Goal: Task Accomplishment & Management: Use online tool/utility

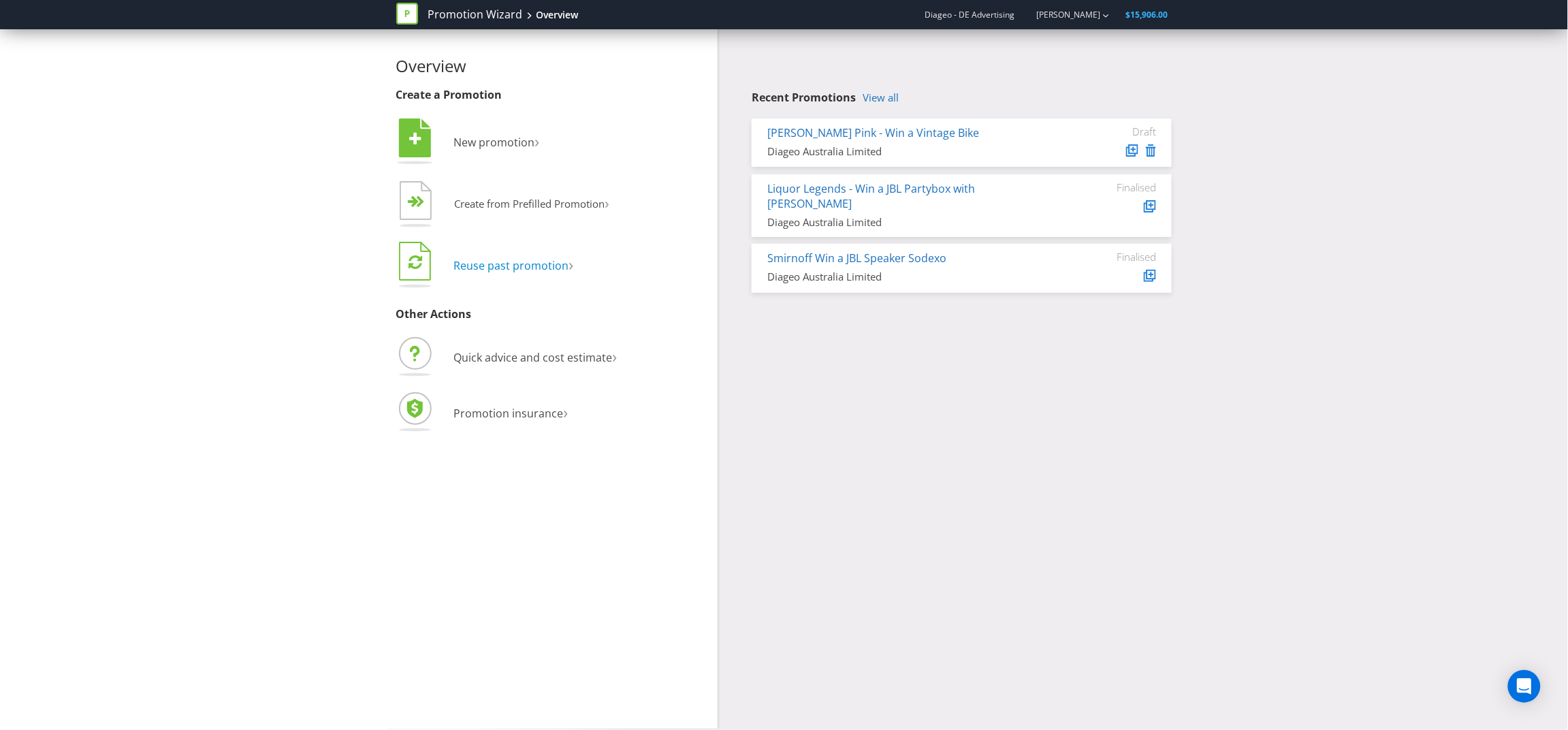
click at [504, 268] on span "Reuse past promotion" at bounding box center [511, 265] width 115 height 15
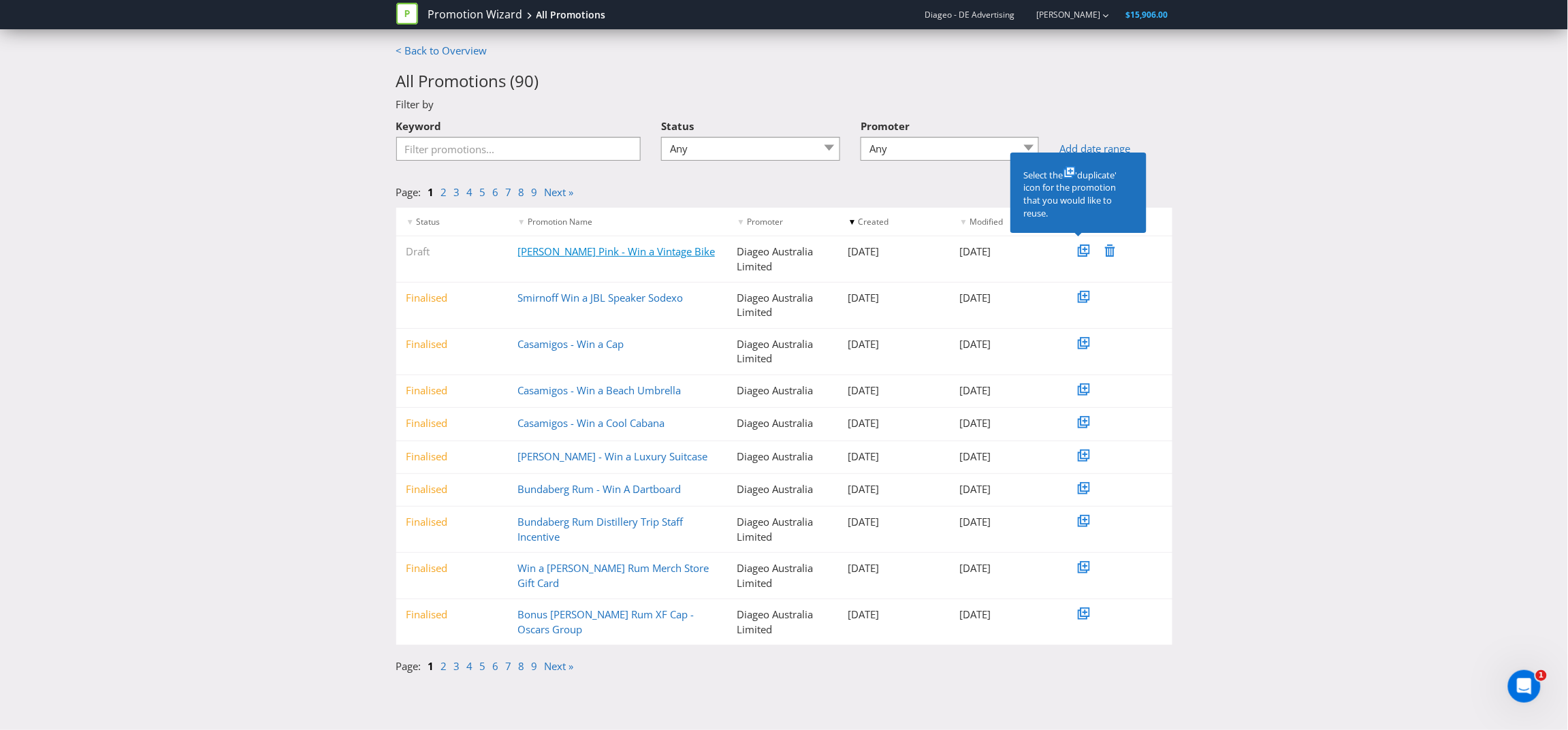
click at [637, 249] on link "[PERSON_NAME] Pink - Win a Vintage Bike" at bounding box center [616, 251] width 198 height 13
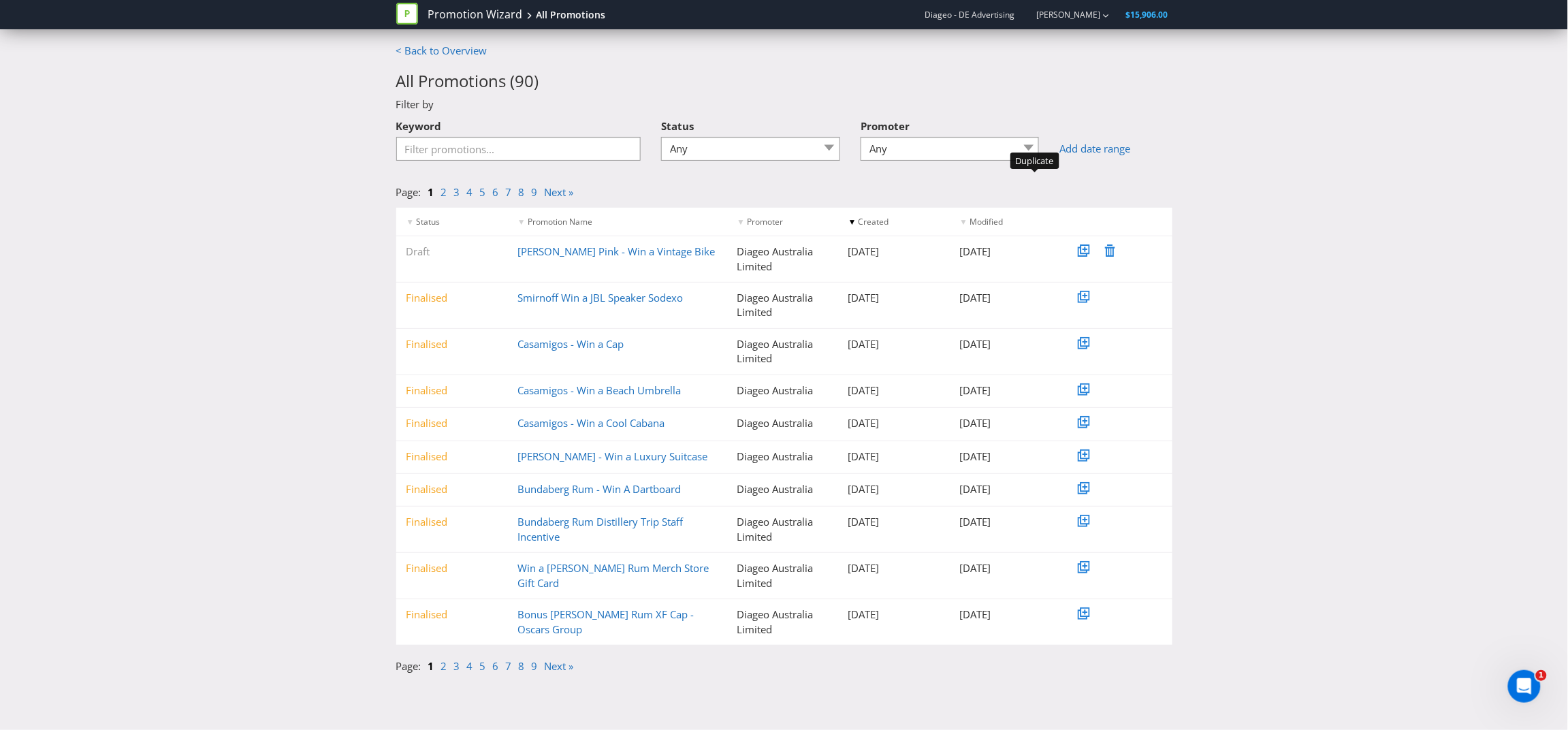
click at [1085, 249] on icon at bounding box center [1085, 250] width 5 height 5
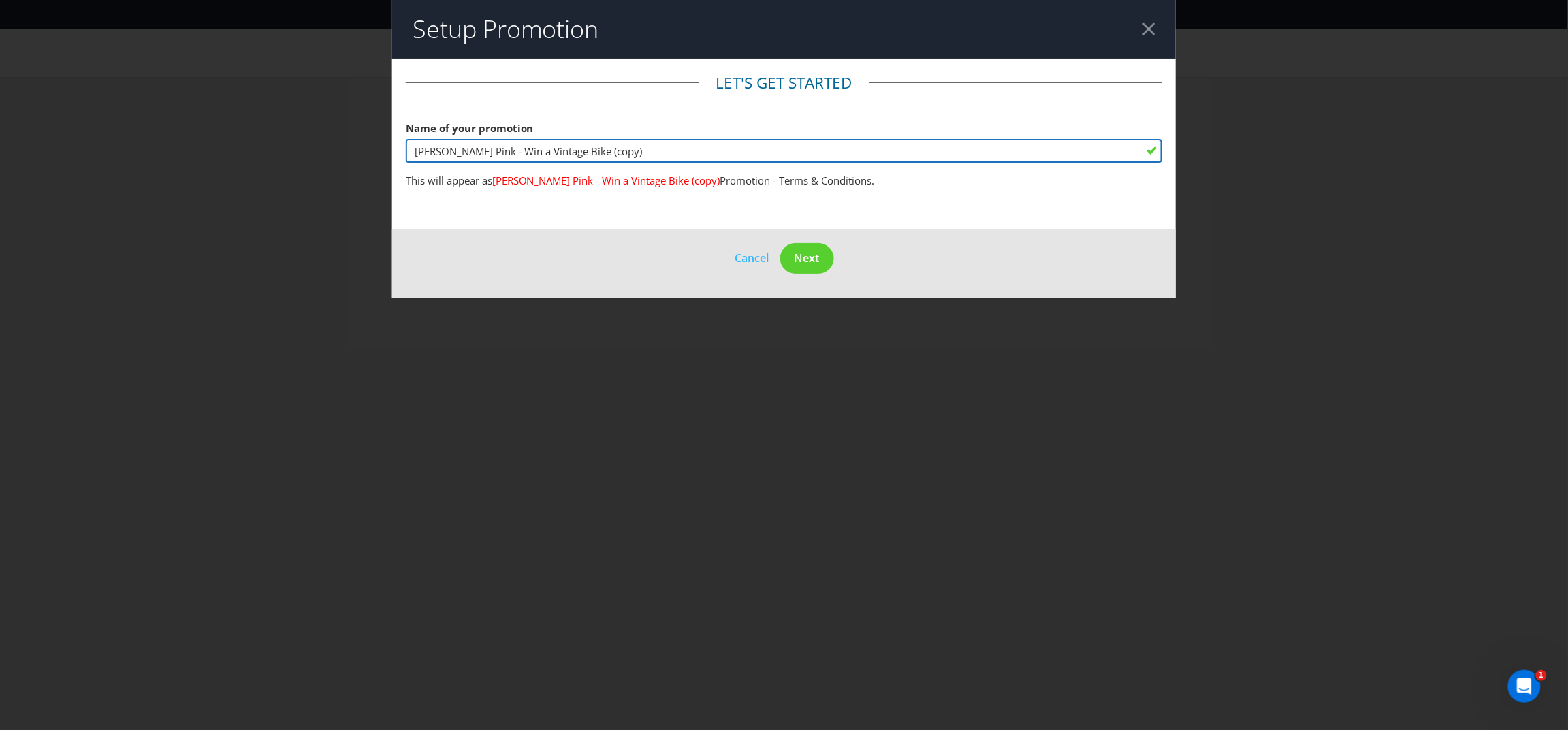
click at [594, 153] on input "[PERSON_NAME] Pink - Win a Vintage Bike (copy)" at bounding box center [784, 151] width 757 height 24
drag, startPoint x: 481, startPoint y: 151, endPoint x: 398, endPoint y: 151, distance: 83.0
click at [398, 151] on main "Let's get started Name of your promotion [PERSON_NAME] Pink - Win a Vintage Bik…" at bounding box center [784, 143] width 784 height 171
drag, startPoint x: 610, startPoint y: 153, endPoint x: 504, endPoint y: 153, distance: 106.0
click at [504, 153] on input "Casamigos - Win a Vintage Bike (copy)" at bounding box center [784, 151] width 757 height 24
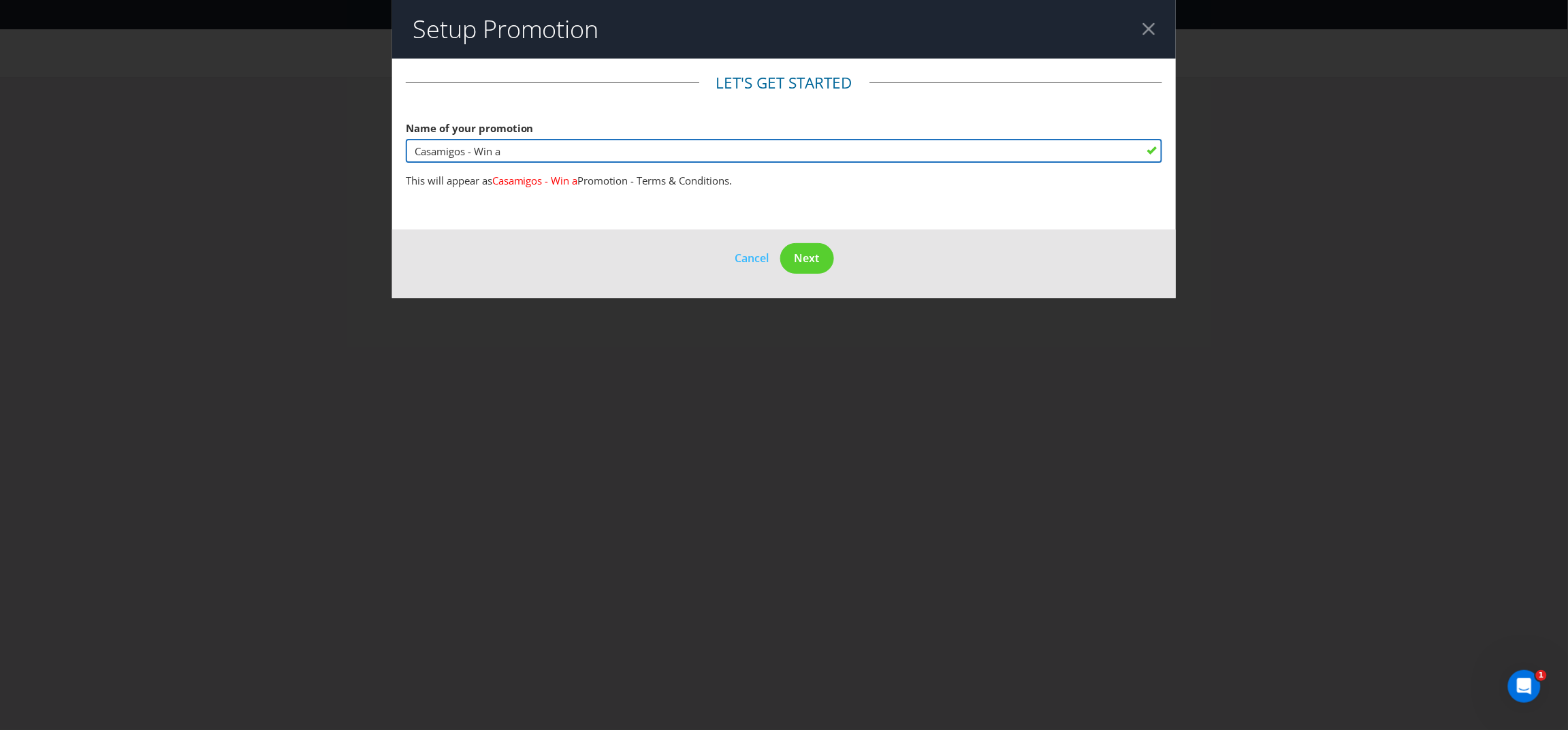
type input "Casamigos - Win a"
click at [753, 259] on span "Cancel" at bounding box center [752, 258] width 34 height 15
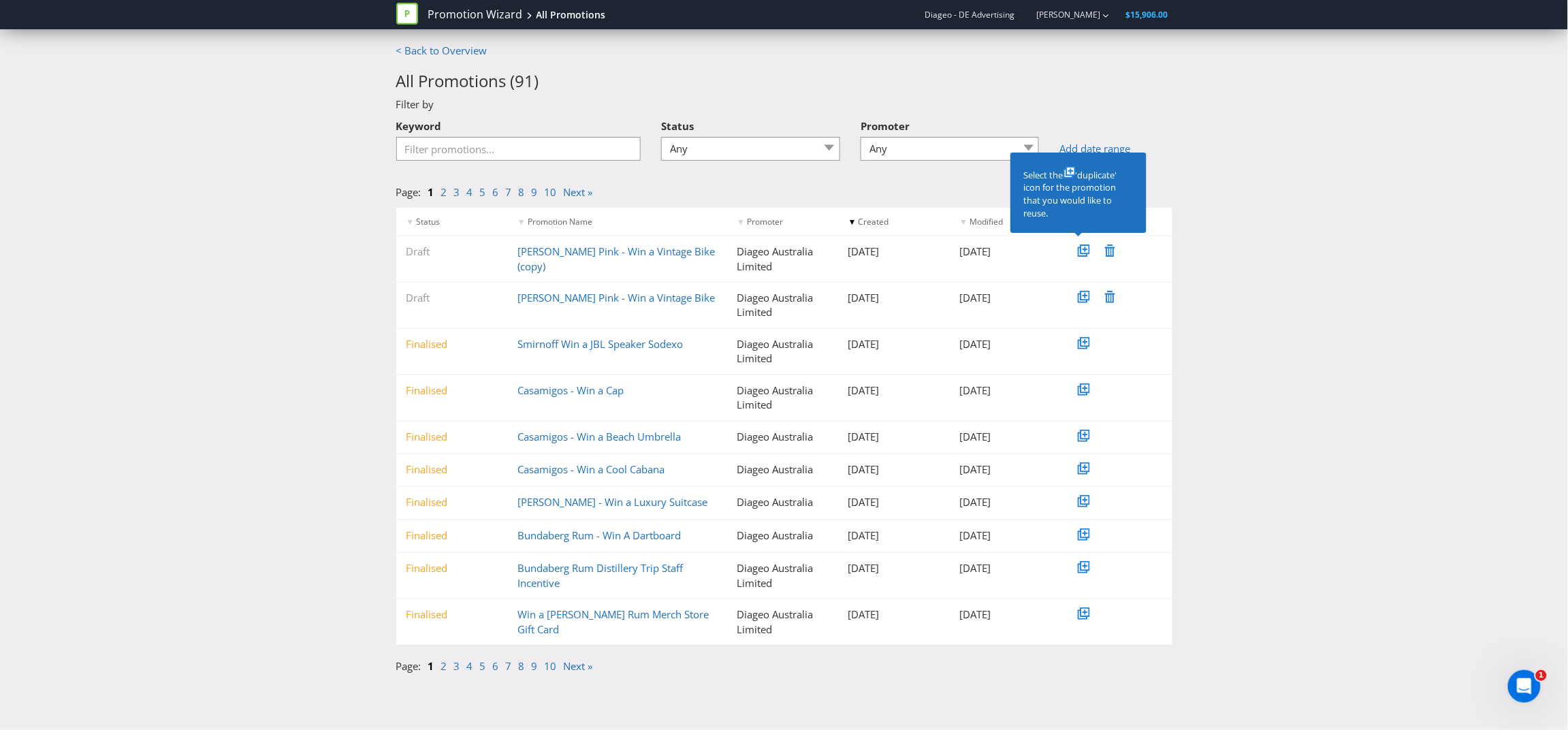
click at [1113, 251] on icon at bounding box center [1109, 251] width 10 height 13
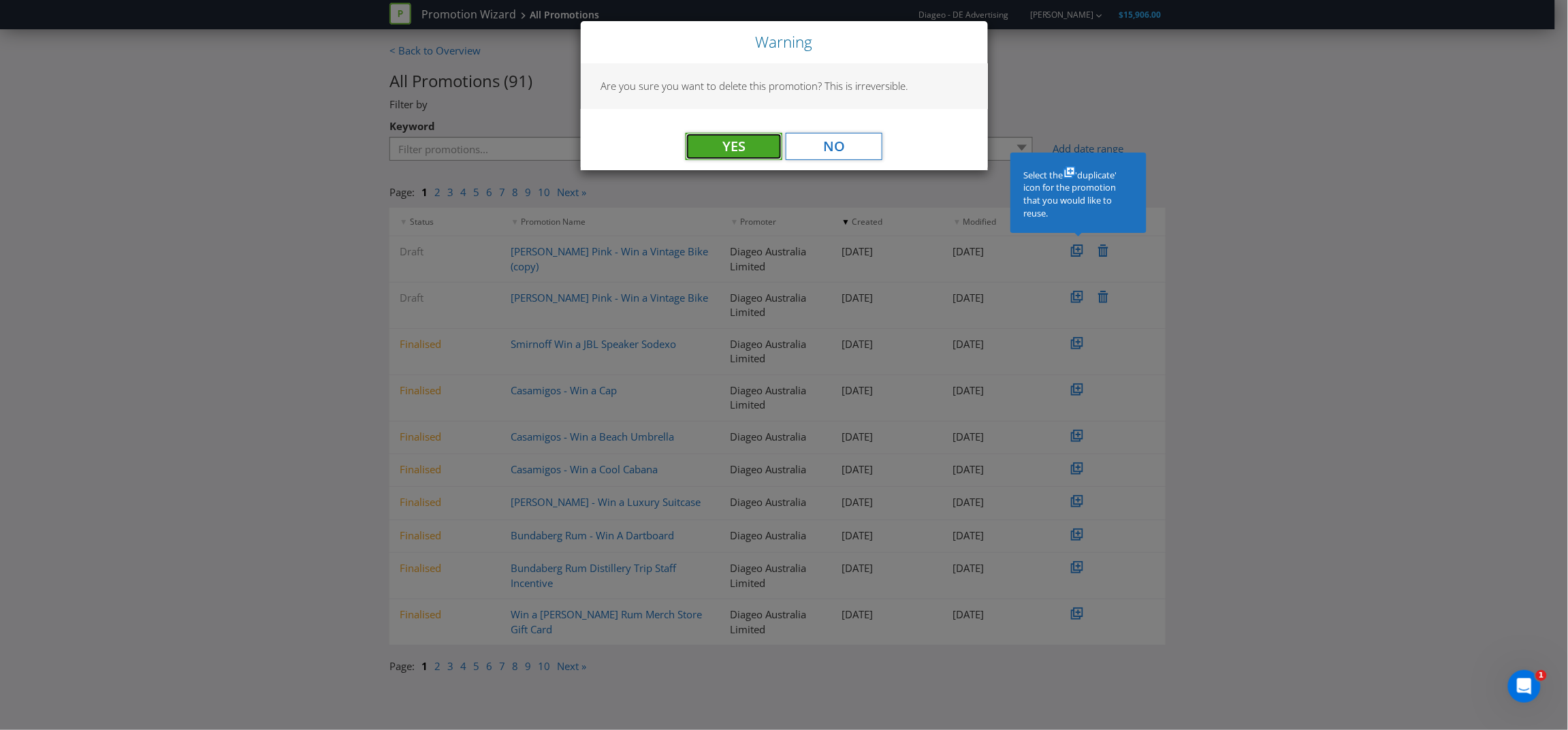
click at [729, 144] on button "Yes" at bounding box center [734, 146] width 97 height 28
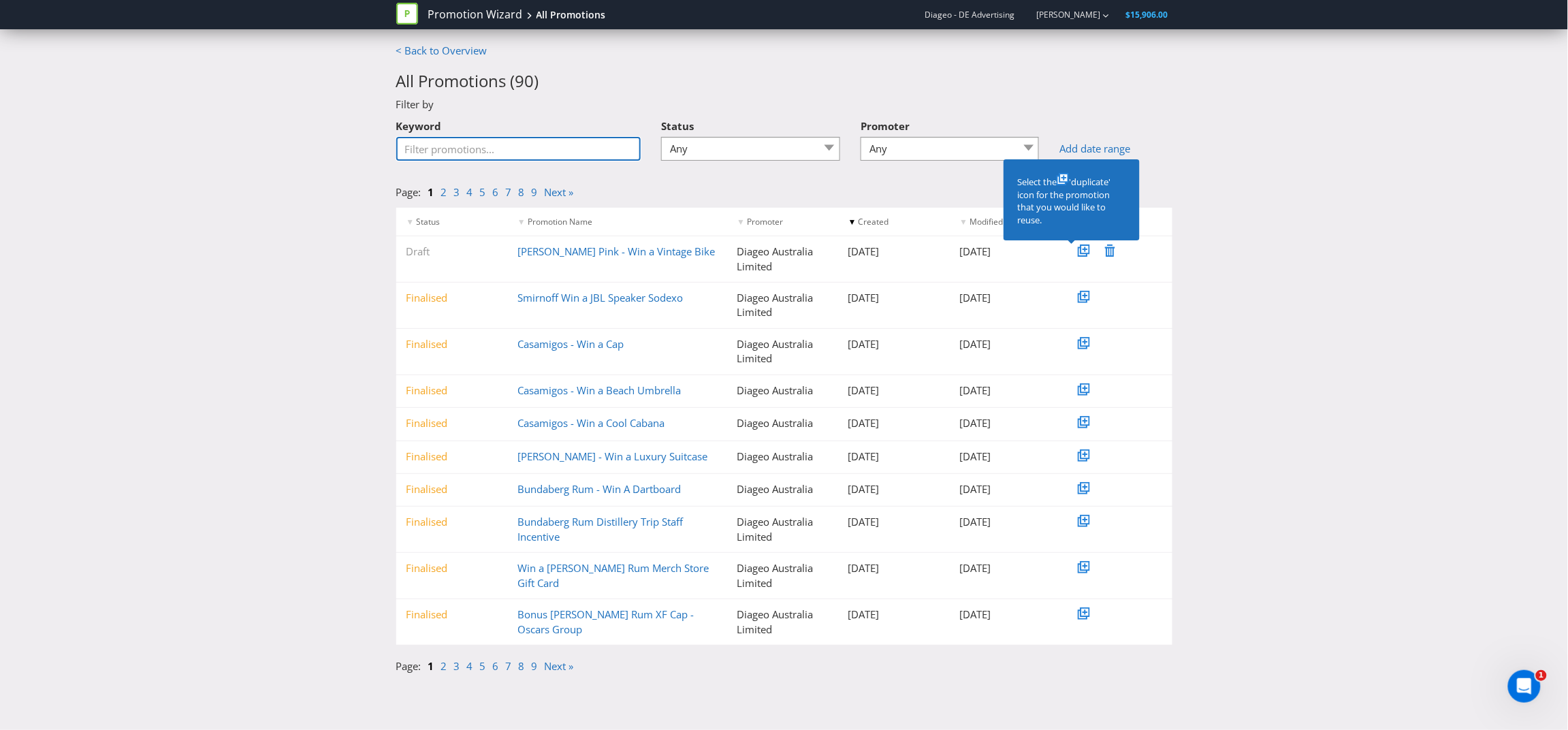
click at [504, 149] on input "Keyword" at bounding box center [518, 149] width 245 height 24
type input "staff incentive"
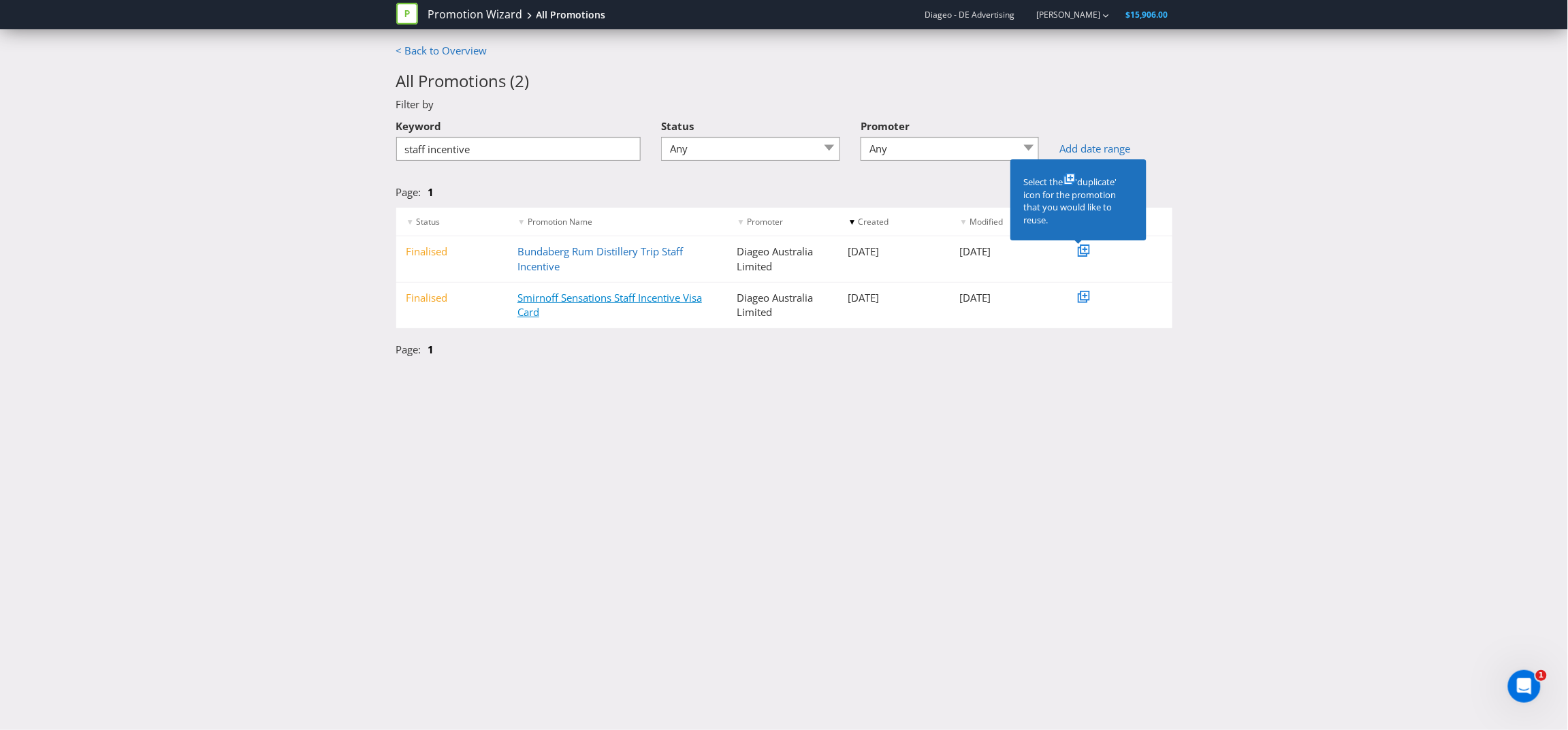
click at [646, 304] on link "Smirnoff Sensations Staff Incentive Visa Card" at bounding box center [610, 304] width 184 height 28
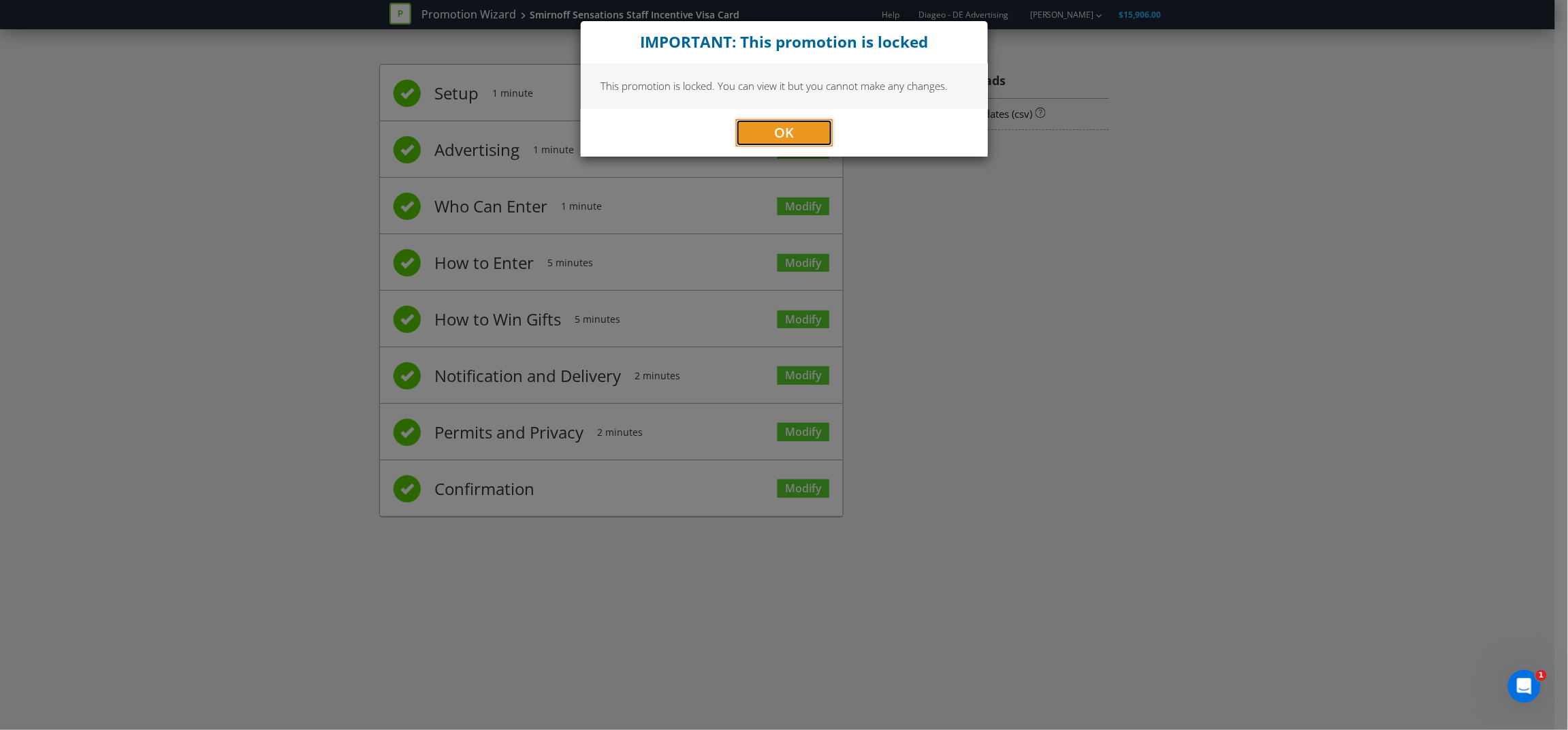
click at [759, 133] on button "OK" at bounding box center [784, 132] width 97 height 28
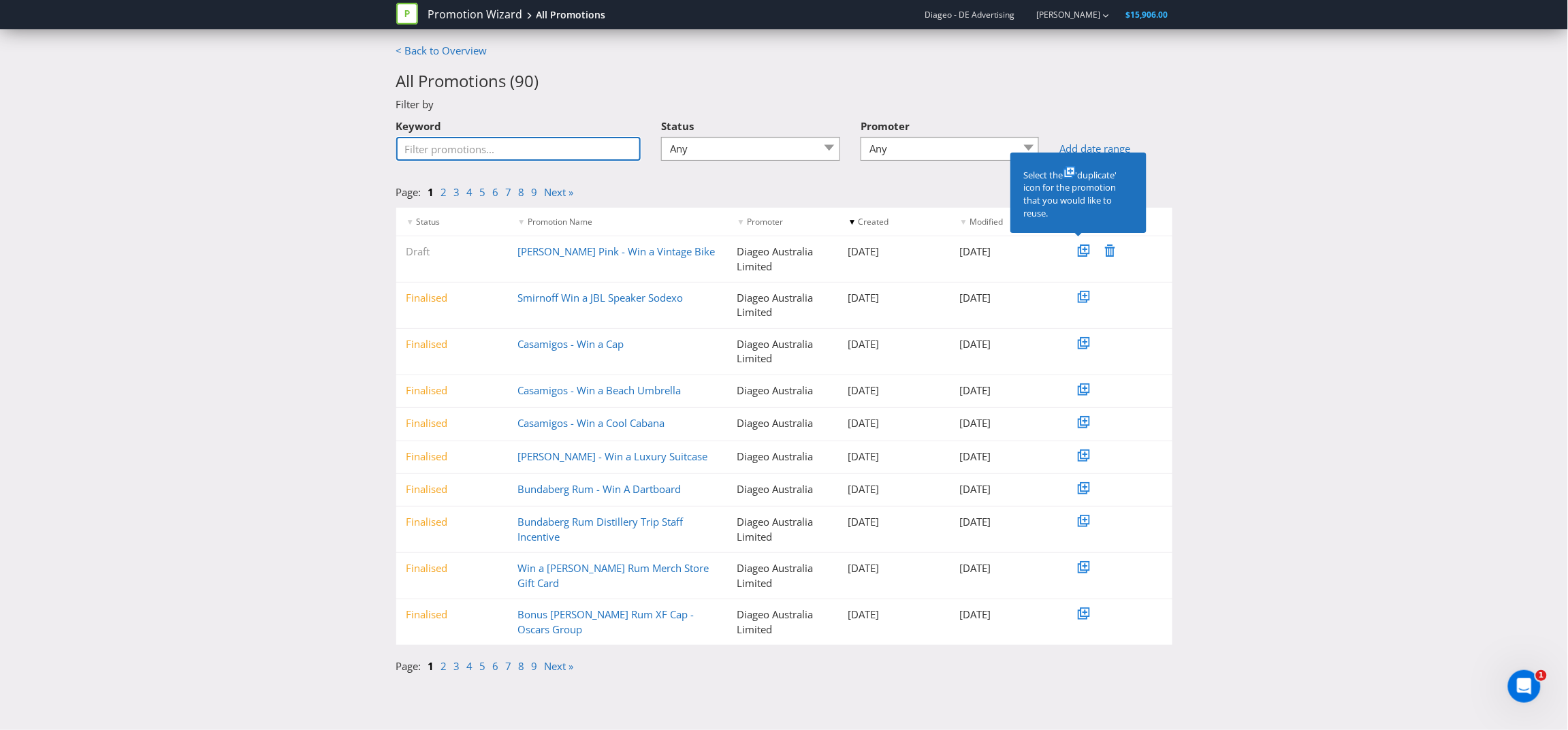
click at [489, 149] on input "Keyword" at bounding box center [518, 149] width 245 height 24
type input "staff"
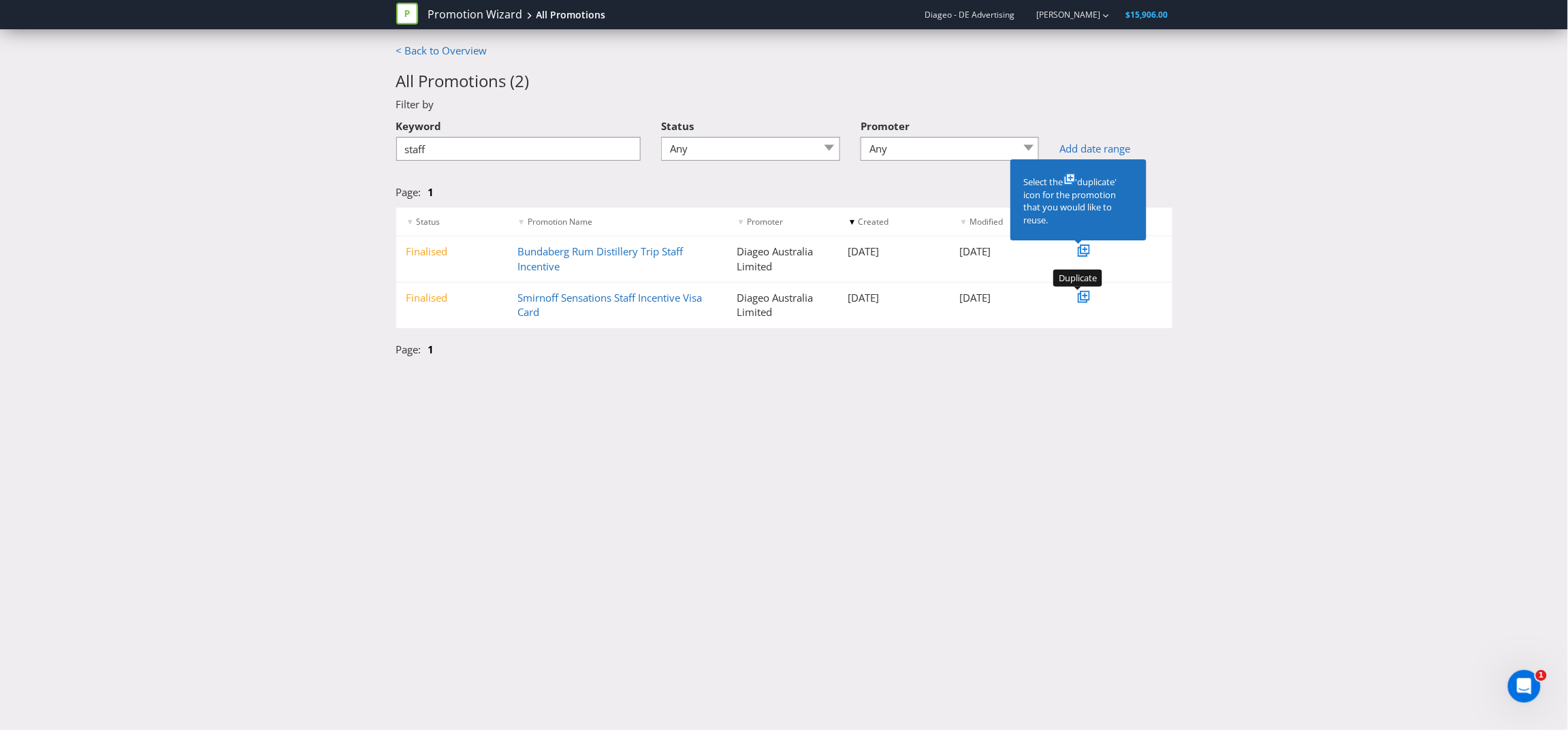
click at [1082, 296] on icon at bounding box center [1085, 296] width 7 height 7
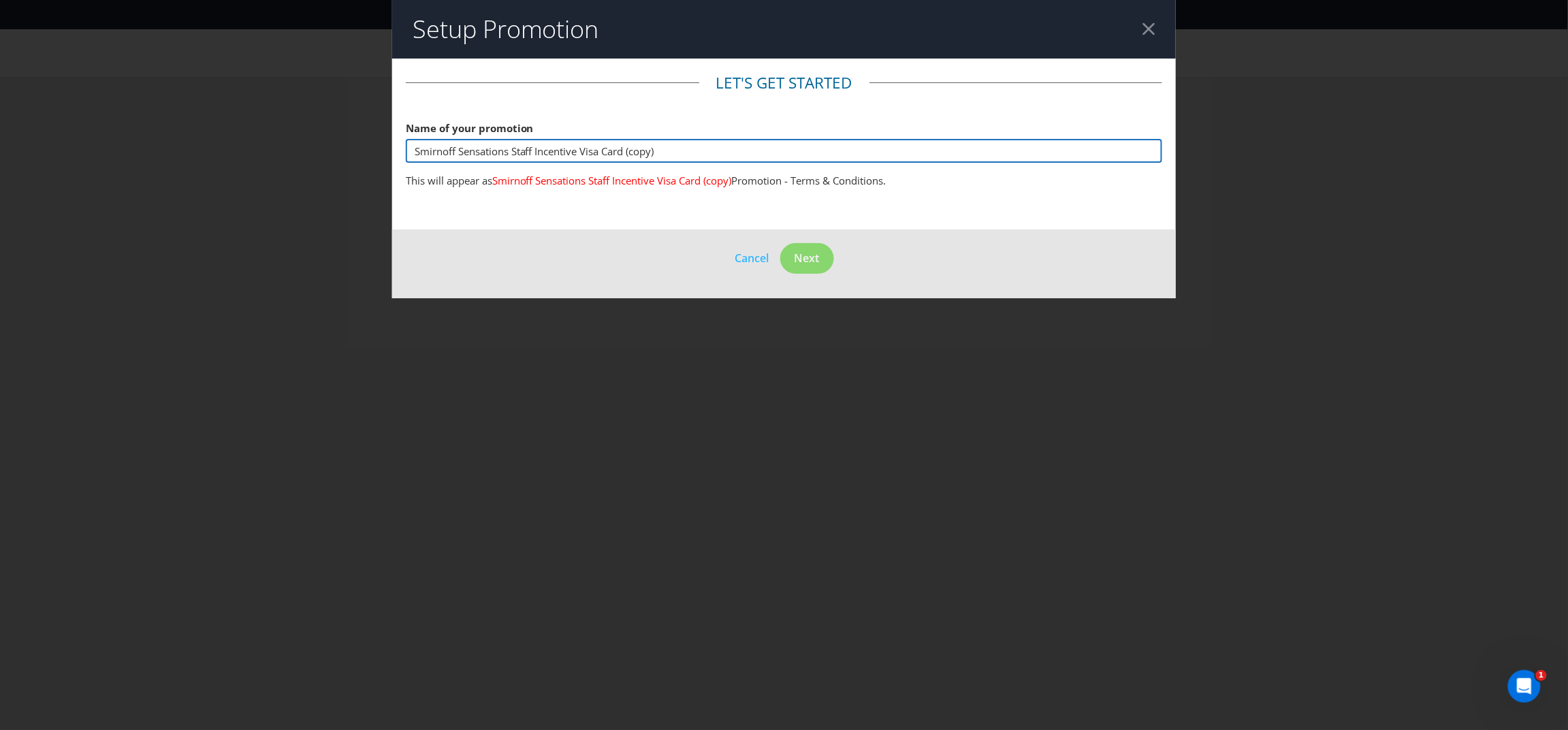
click at [594, 145] on input "Smirnoff Sensations Staff Incentive Visa Card (copy)" at bounding box center [784, 151] width 757 height 24
click at [619, 152] on input "Casamigos - Big Rocks Hospitality Group - Win a $100 e-gift card" at bounding box center [784, 151] width 757 height 24
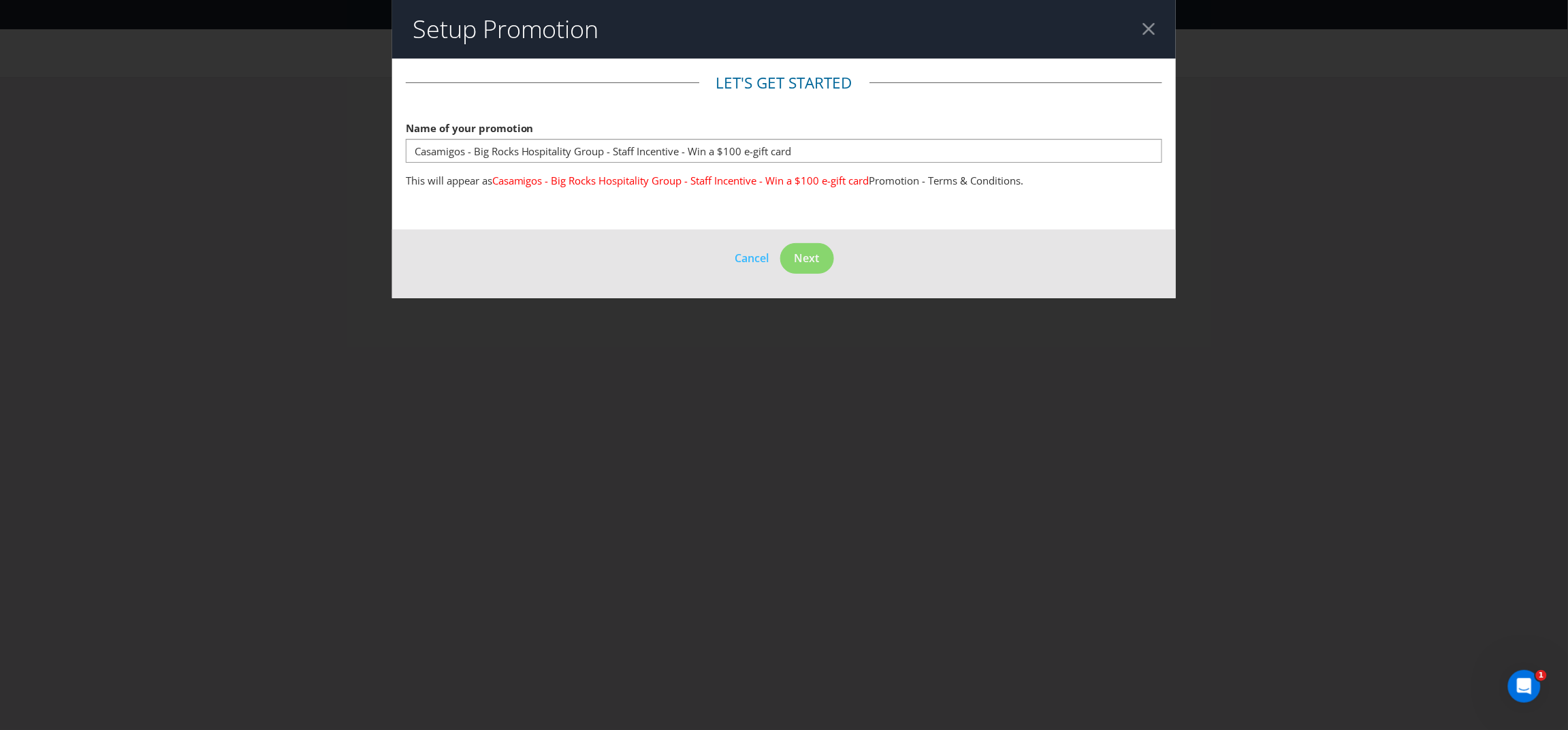
click at [658, 208] on main "Let's get started Name of your promotion Casamigos - Big Rocks Hospitality Grou…" at bounding box center [784, 143] width 784 height 171
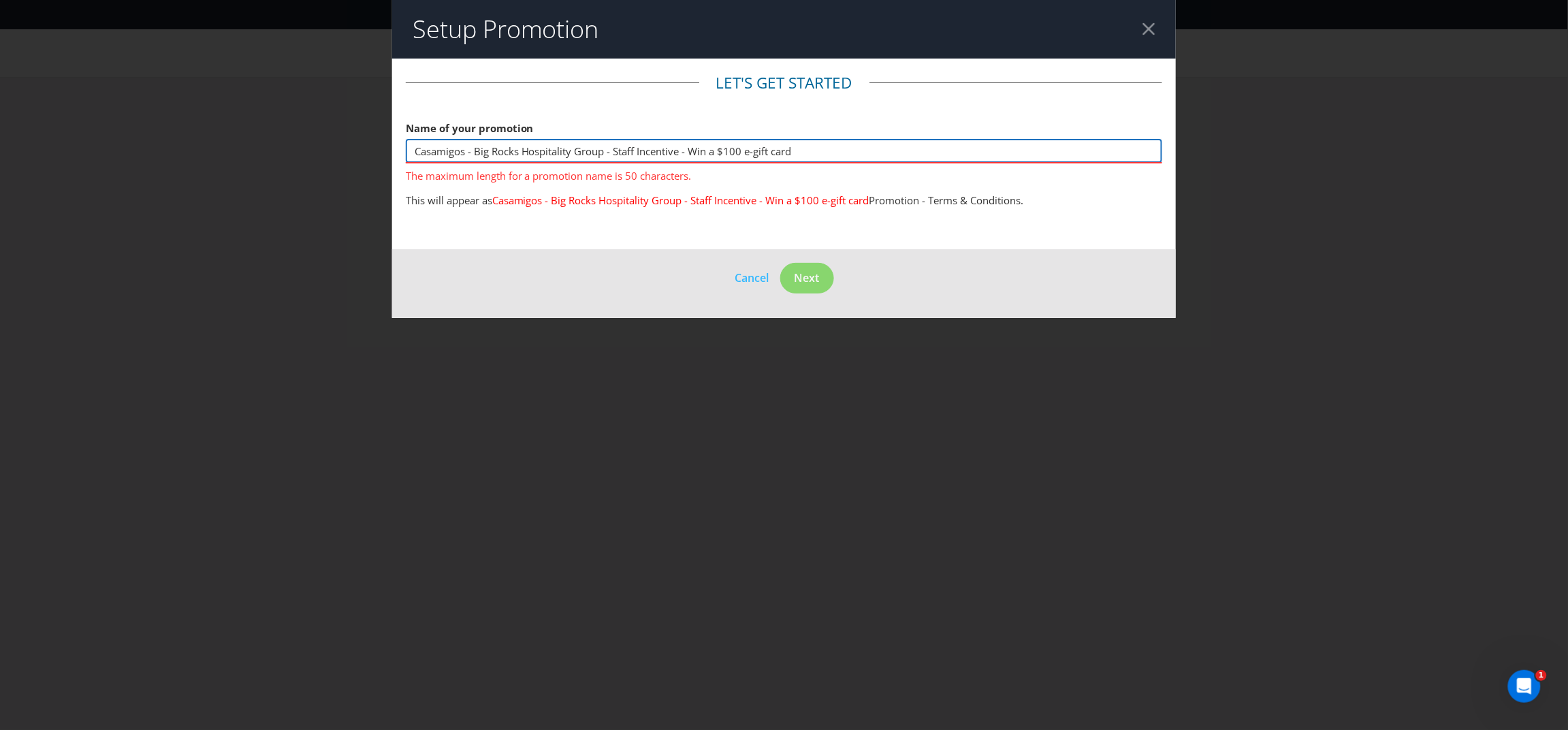
click at [624, 150] on input "Casamigos - Big Rocks Hospitality Group - Staff Incentive - Win a $100 e-gift c…" at bounding box center [784, 151] width 757 height 24
click at [523, 151] on input "Casamigos - Big Rocks Hospitality Group - Staff Incentive - Win a $100 e-gift c…" at bounding box center [784, 151] width 757 height 24
drag, startPoint x: 609, startPoint y: 151, endPoint x: 683, endPoint y: 153, distance: 74.0
click at [683, 153] on input "Casamigos - Big Rocks Hospitality Group - Staff Incentive - Win a $100 e-gift c…" at bounding box center [784, 151] width 757 height 24
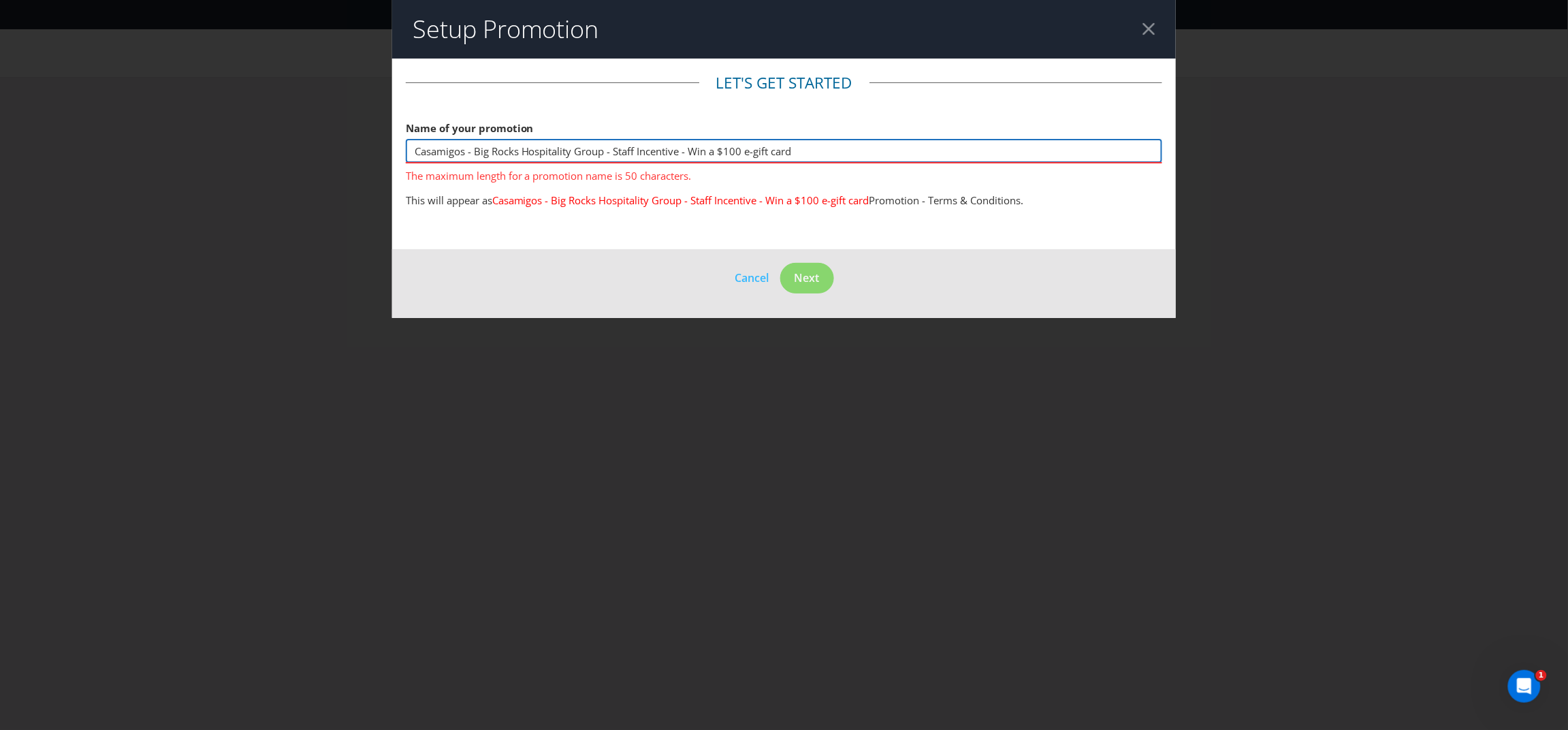
drag, startPoint x: 684, startPoint y: 152, endPoint x: 811, endPoint y: 151, distance: 127.0
click at [811, 151] on input "Casamigos - Big Rocks Hospitality Group - Staff Incentive - Win a $100 e-gift c…" at bounding box center [784, 151] width 757 height 24
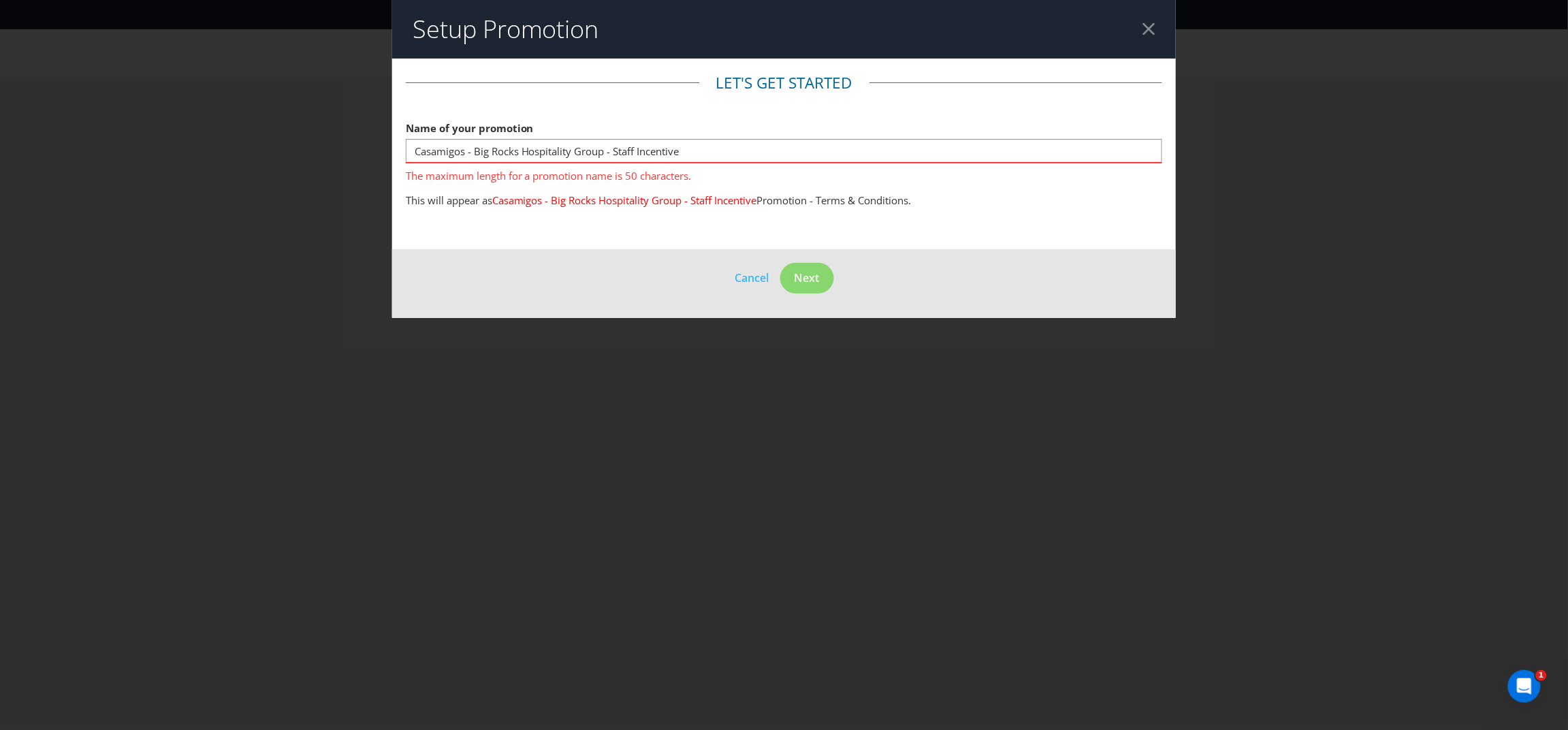
click at [782, 196] on span "Promotion - Terms & Conditions." at bounding box center [834, 199] width 154 height 13
click at [610, 169] on span "The maximum length for a promotion name is 50 characters." at bounding box center [784, 173] width 757 height 20
click at [689, 143] on input "Casamigos - Big Rocks Hospitality Group - Staff Incentive" at bounding box center [784, 151] width 757 height 24
drag, startPoint x: 605, startPoint y: 153, endPoint x: 523, endPoint y: 152, distance: 82.0
click at [523, 152] on input "Casamigos - Big Rocks Hospitality Group - Staff Incentive" at bounding box center [784, 151] width 757 height 24
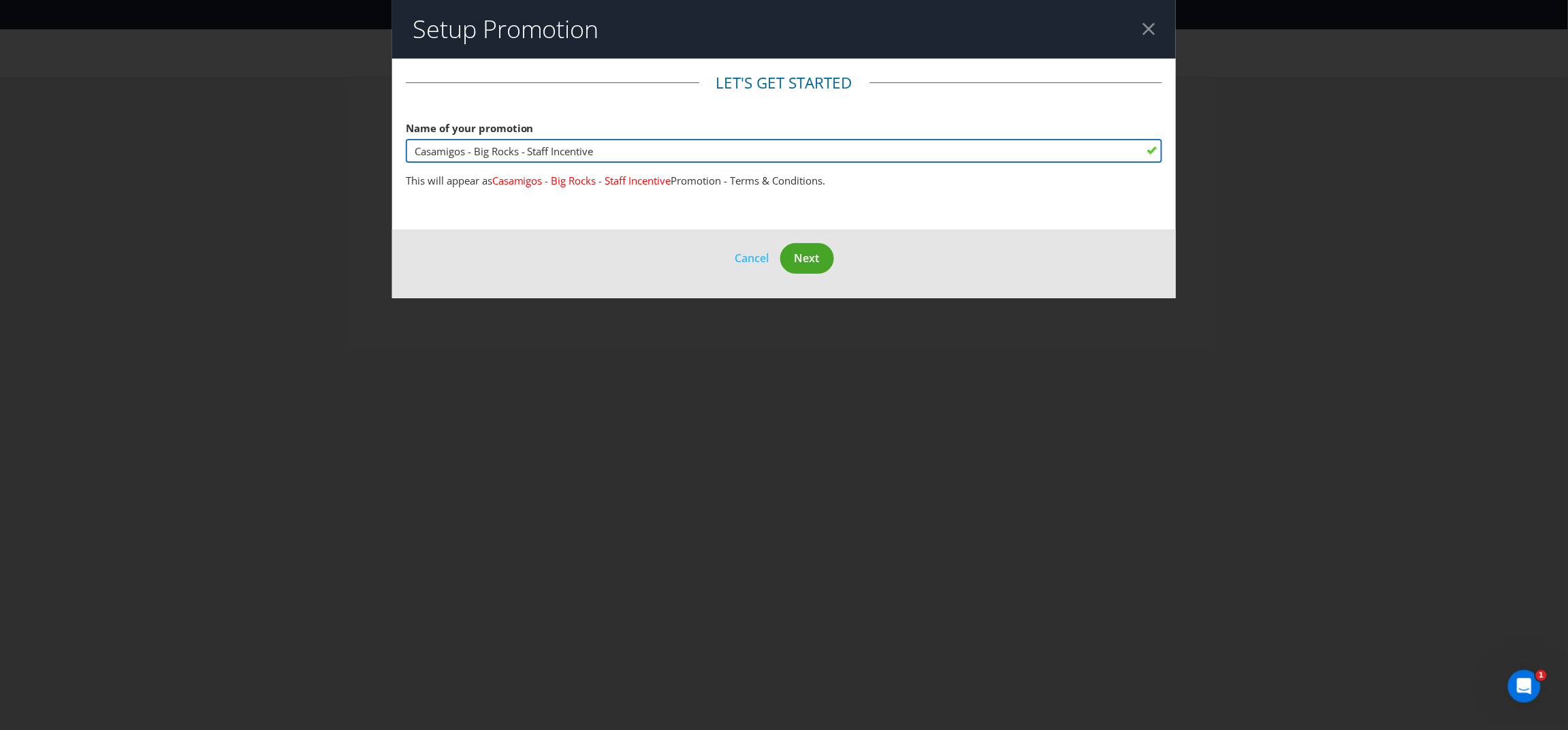
type input "Casamigos - Big Rocks - Staff Incentive"
click at [822, 258] on button "Next" at bounding box center [807, 258] width 54 height 31
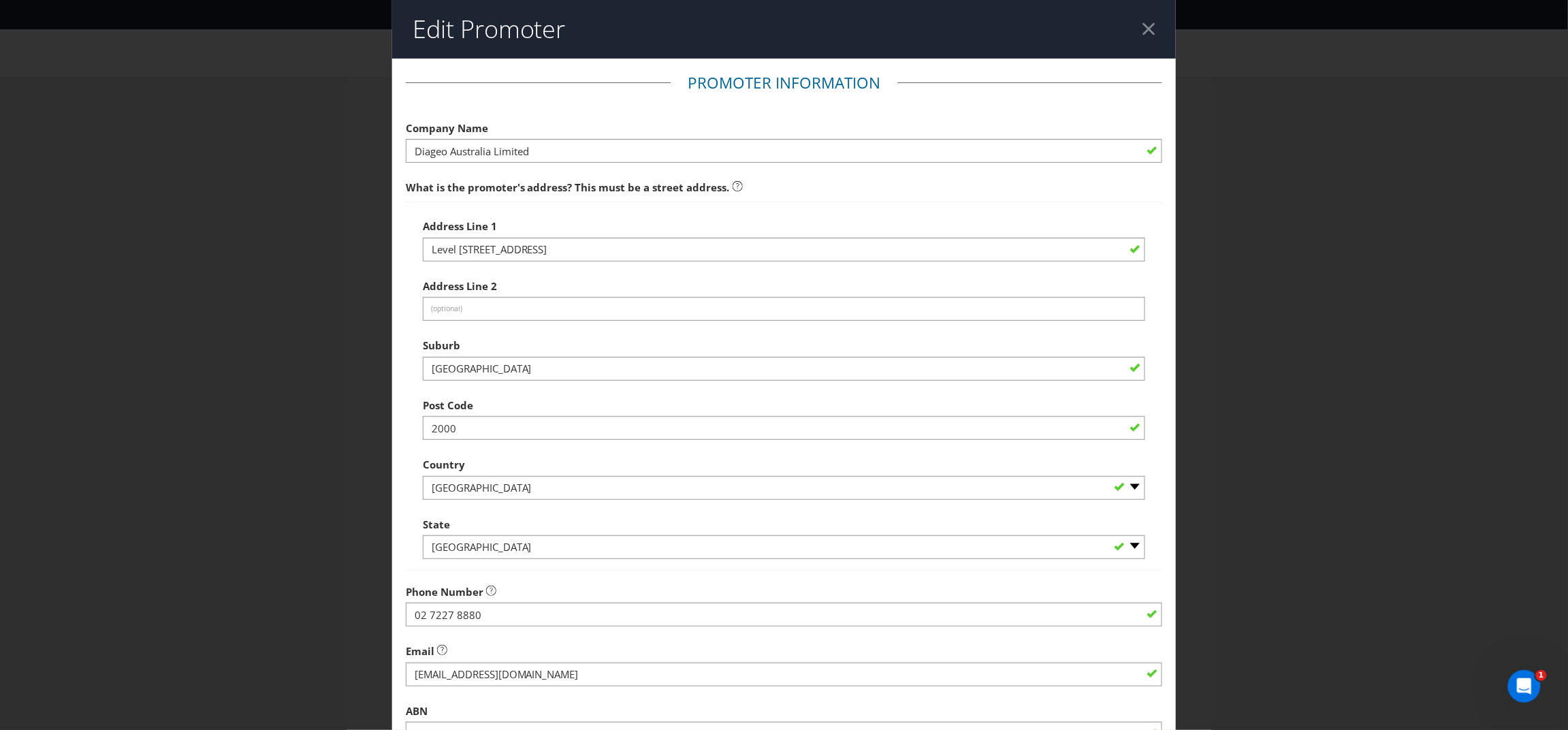
scroll to position [158, 0]
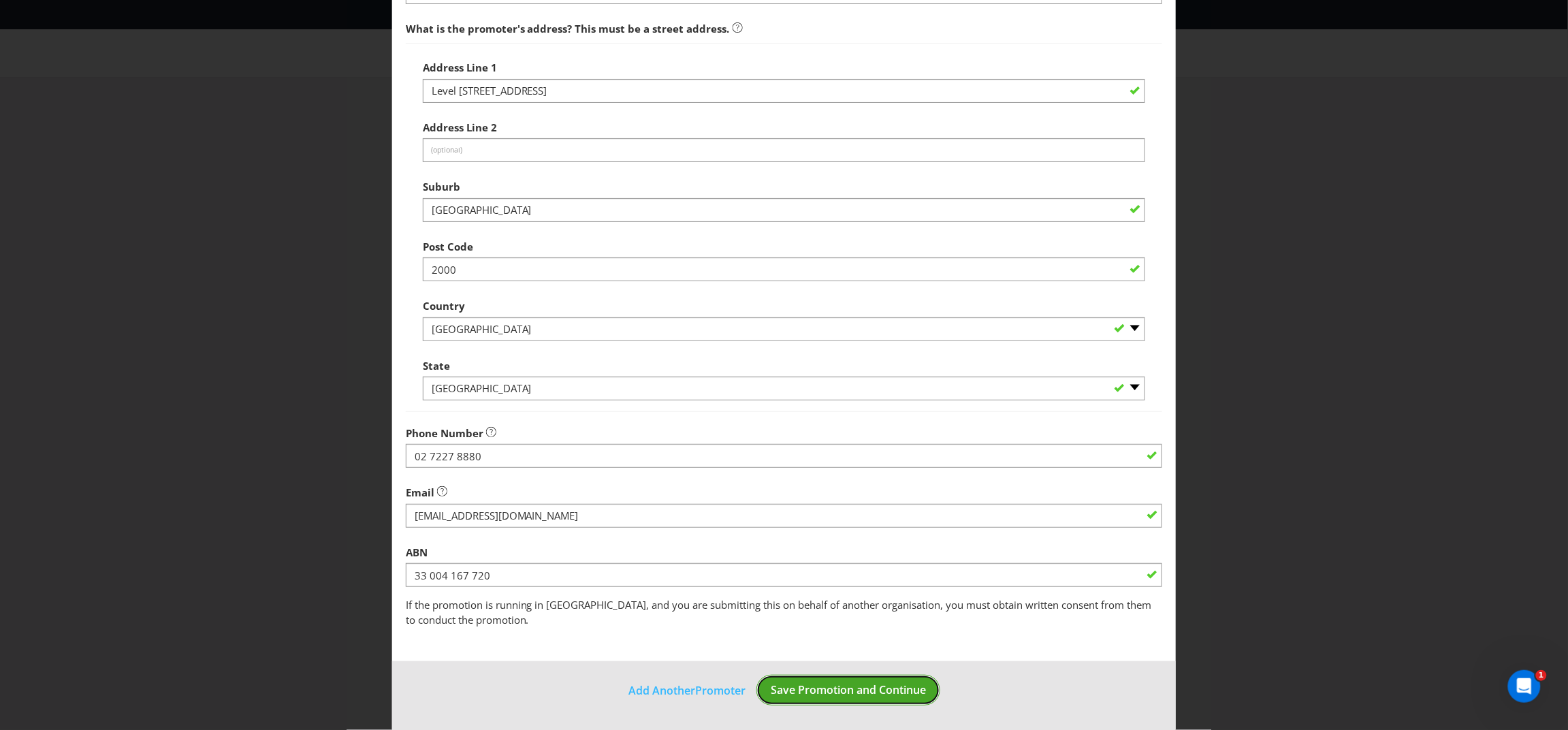
click at [808, 693] on span "Save Promotion and Continue" at bounding box center [848, 690] width 155 height 15
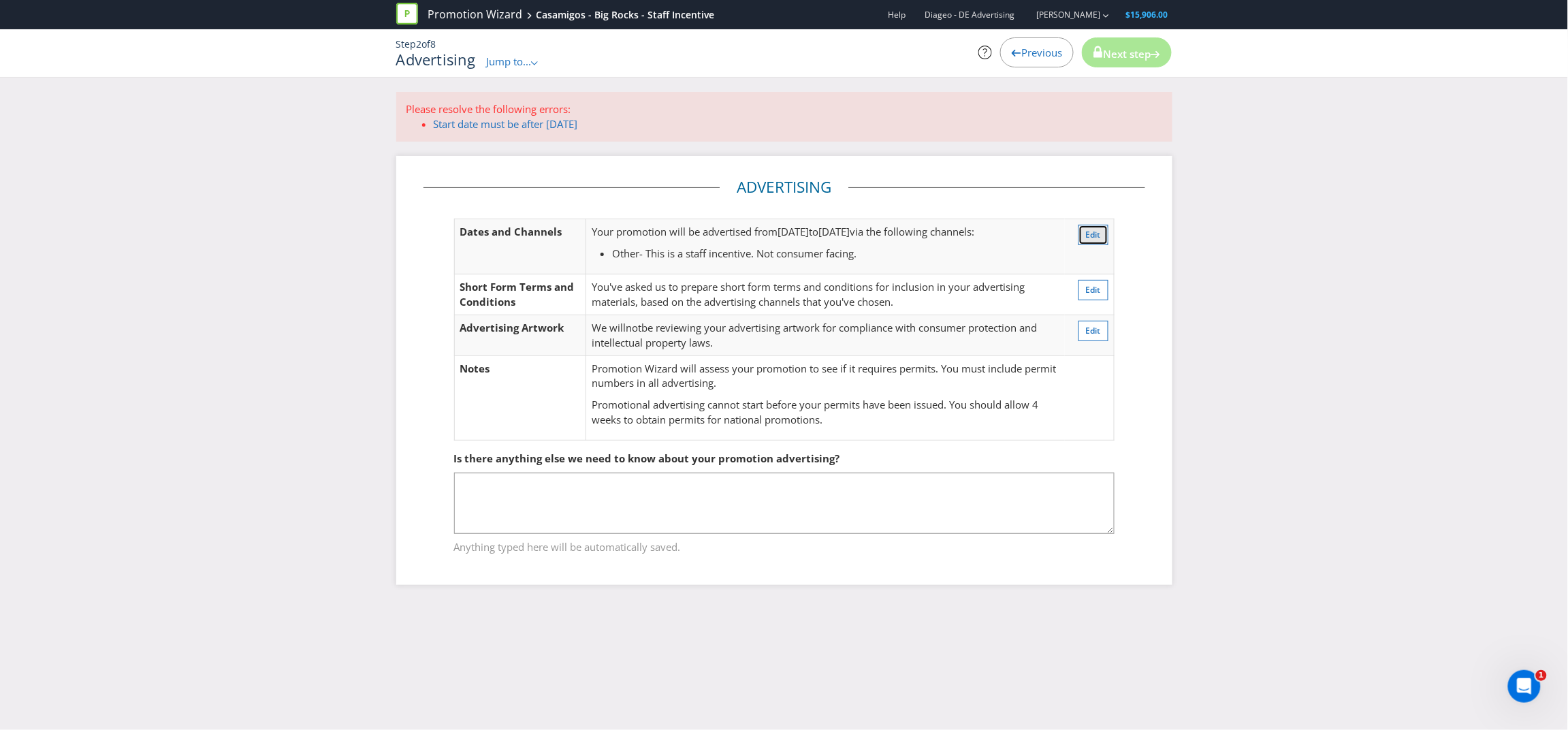
click at [1097, 235] on span "Edit" at bounding box center [1093, 234] width 15 height 12
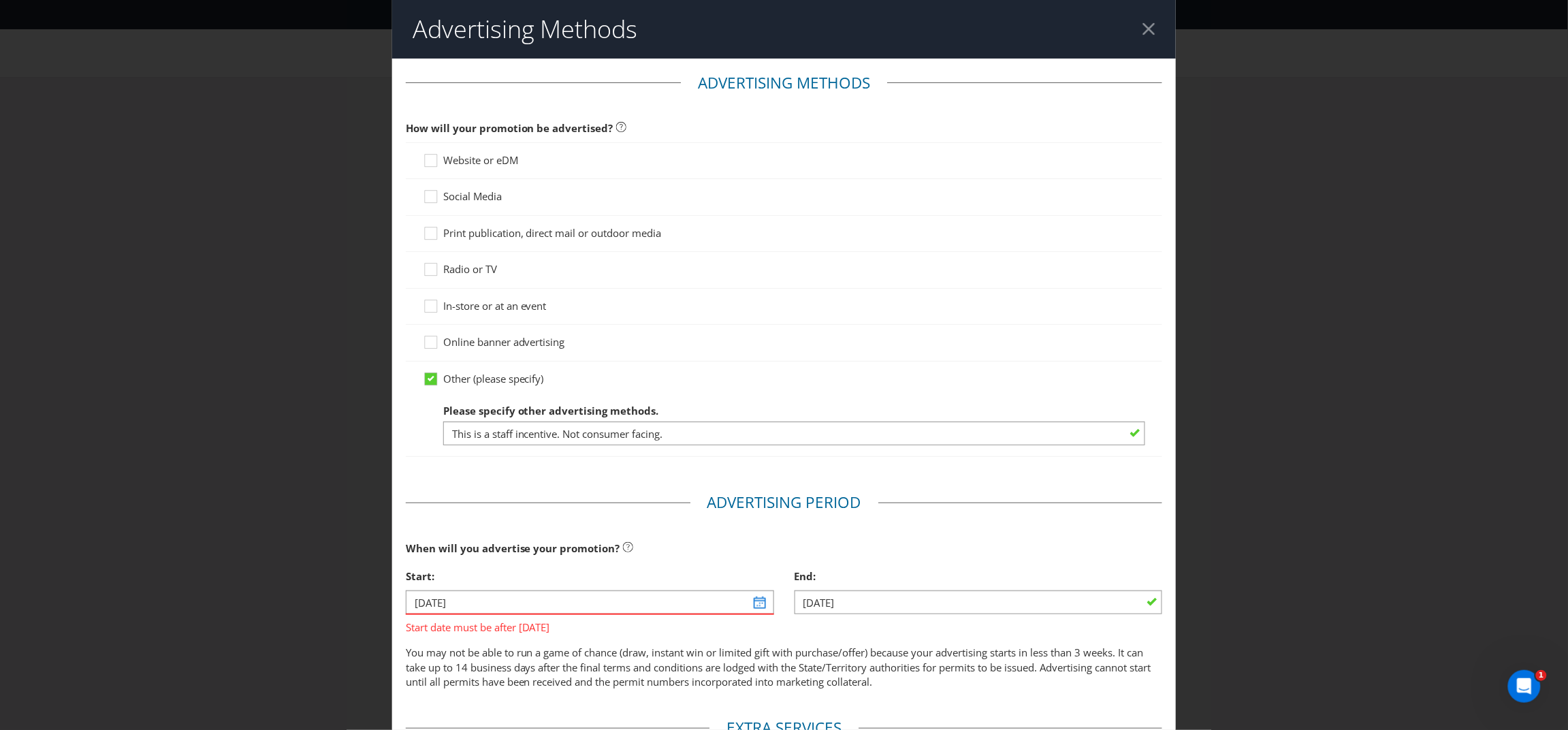
click at [455, 308] on span "In-store or at an event" at bounding box center [494, 305] width 103 height 13
click at [0, 0] on input "In-store or at an event" at bounding box center [0, 0] width 0 height 0
click at [428, 307] on icon at bounding box center [431, 306] width 7 height 6
click at [0, 0] on input "In-store or at an event" at bounding box center [0, 0] width 0 height 0
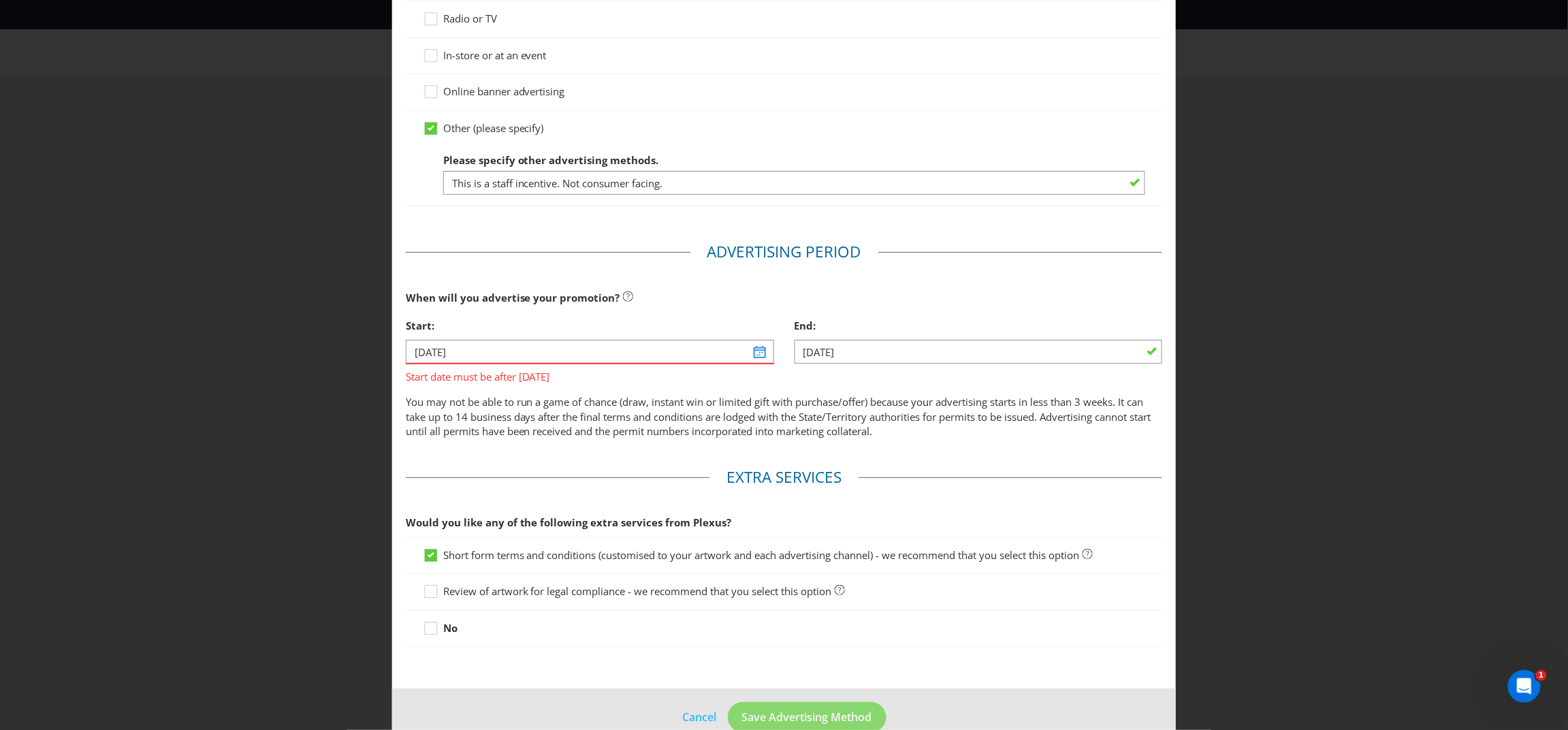
scroll to position [261, 0]
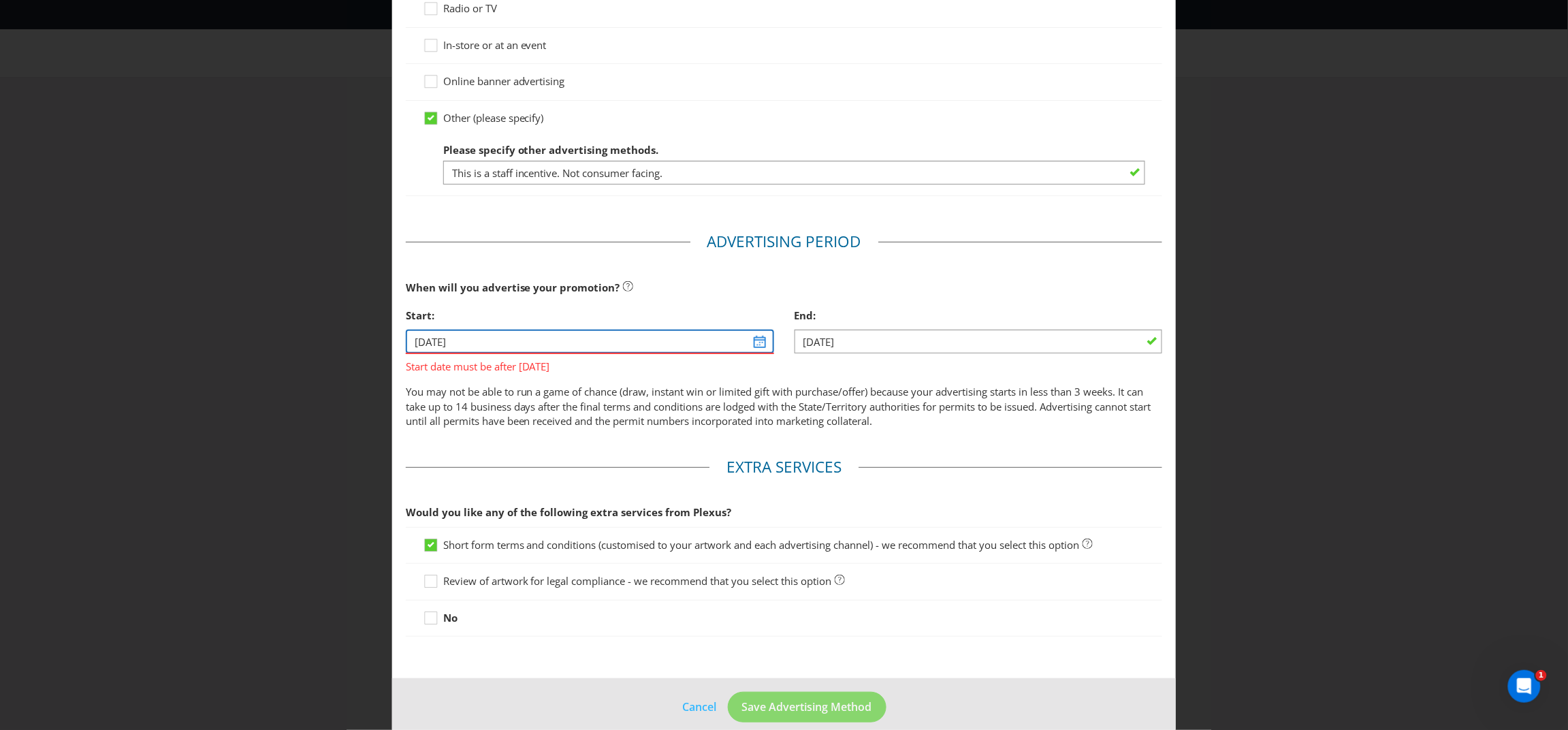
click at [752, 342] on input "[DATE]" at bounding box center [589, 341] width 368 height 24
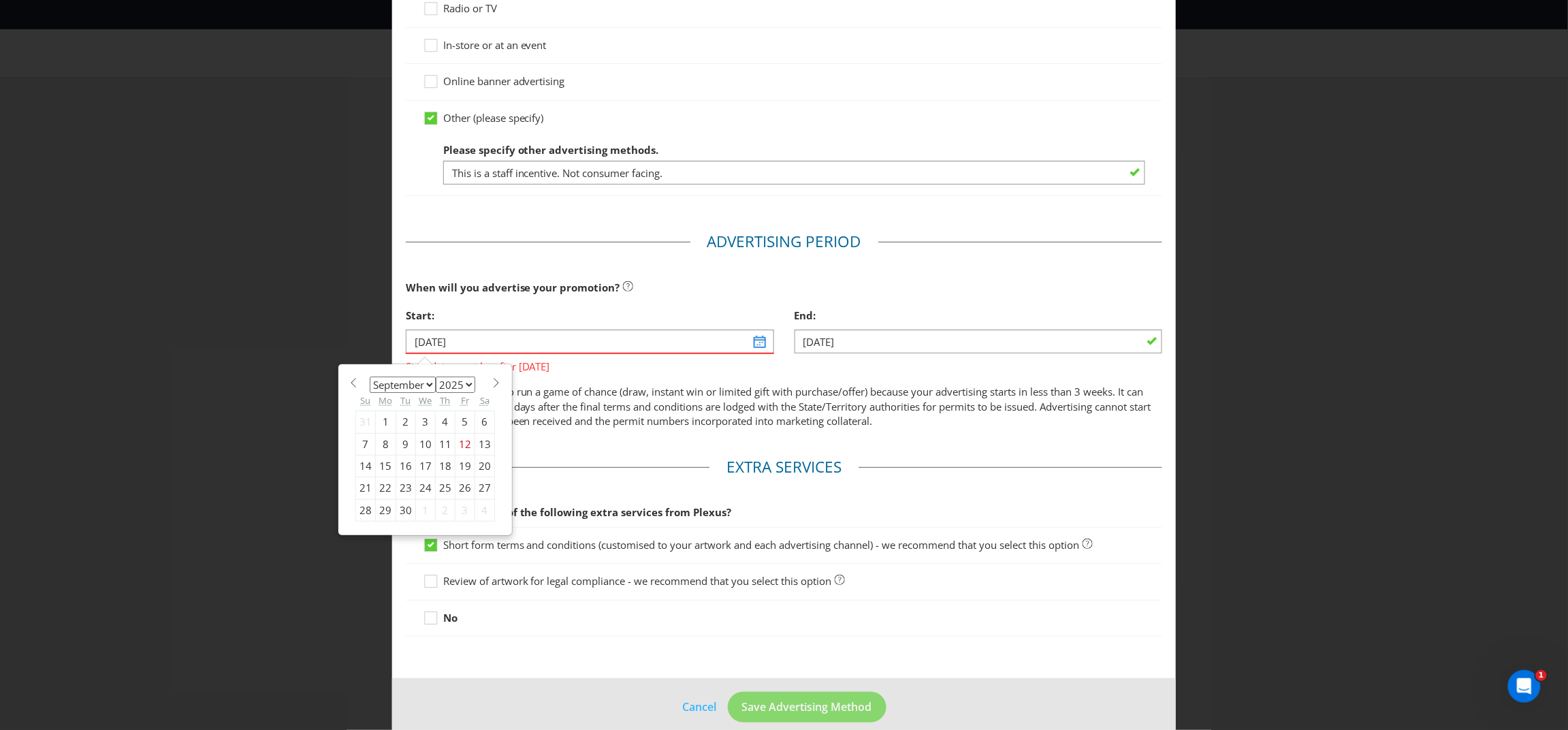
click at [495, 383] on span at bounding box center [496, 383] width 10 height 10
select select "10"
click at [481, 423] on div "1" at bounding box center [484, 423] width 20 height 22
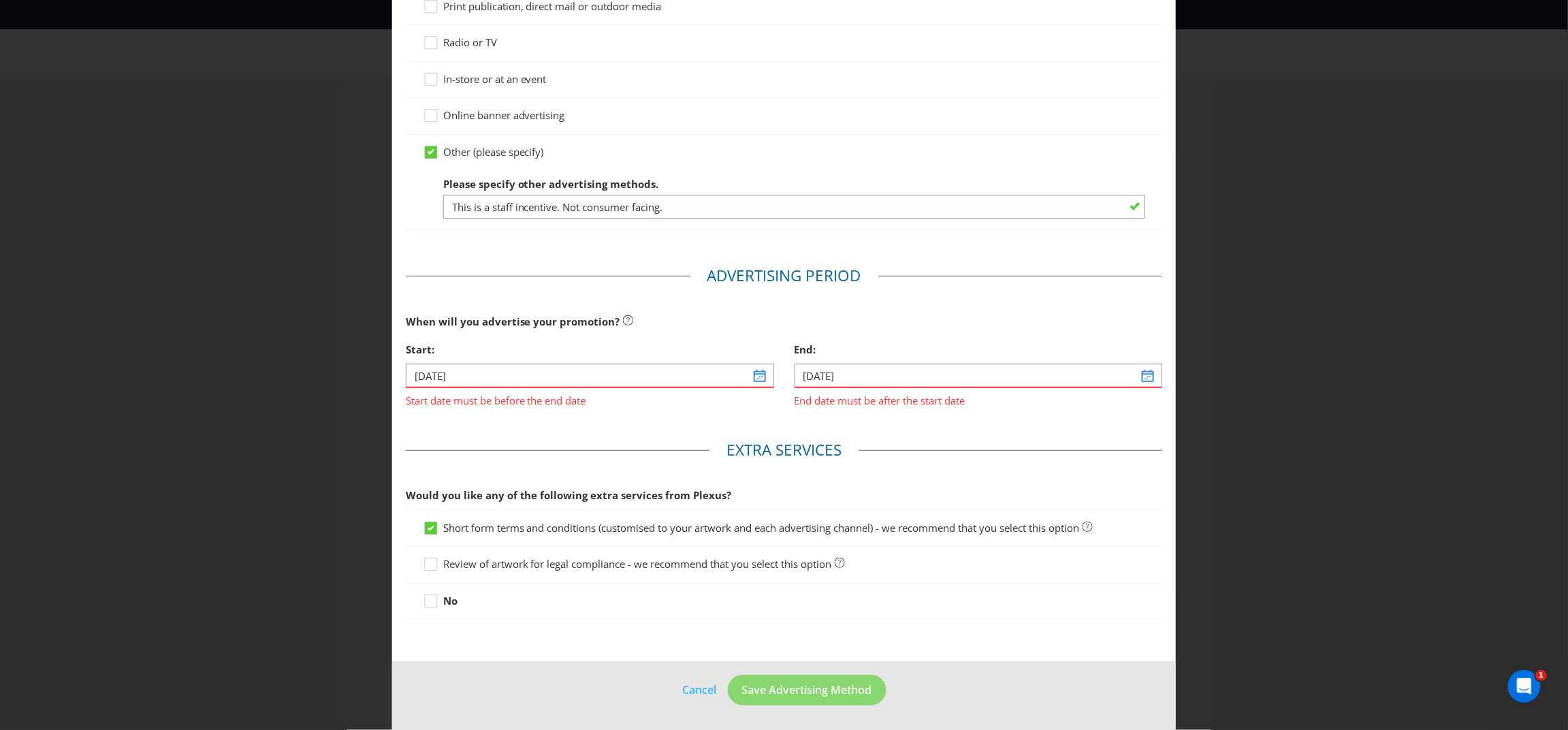
type input "[DATE]"
click at [889, 374] on input "[DATE]" at bounding box center [978, 375] width 368 height 24
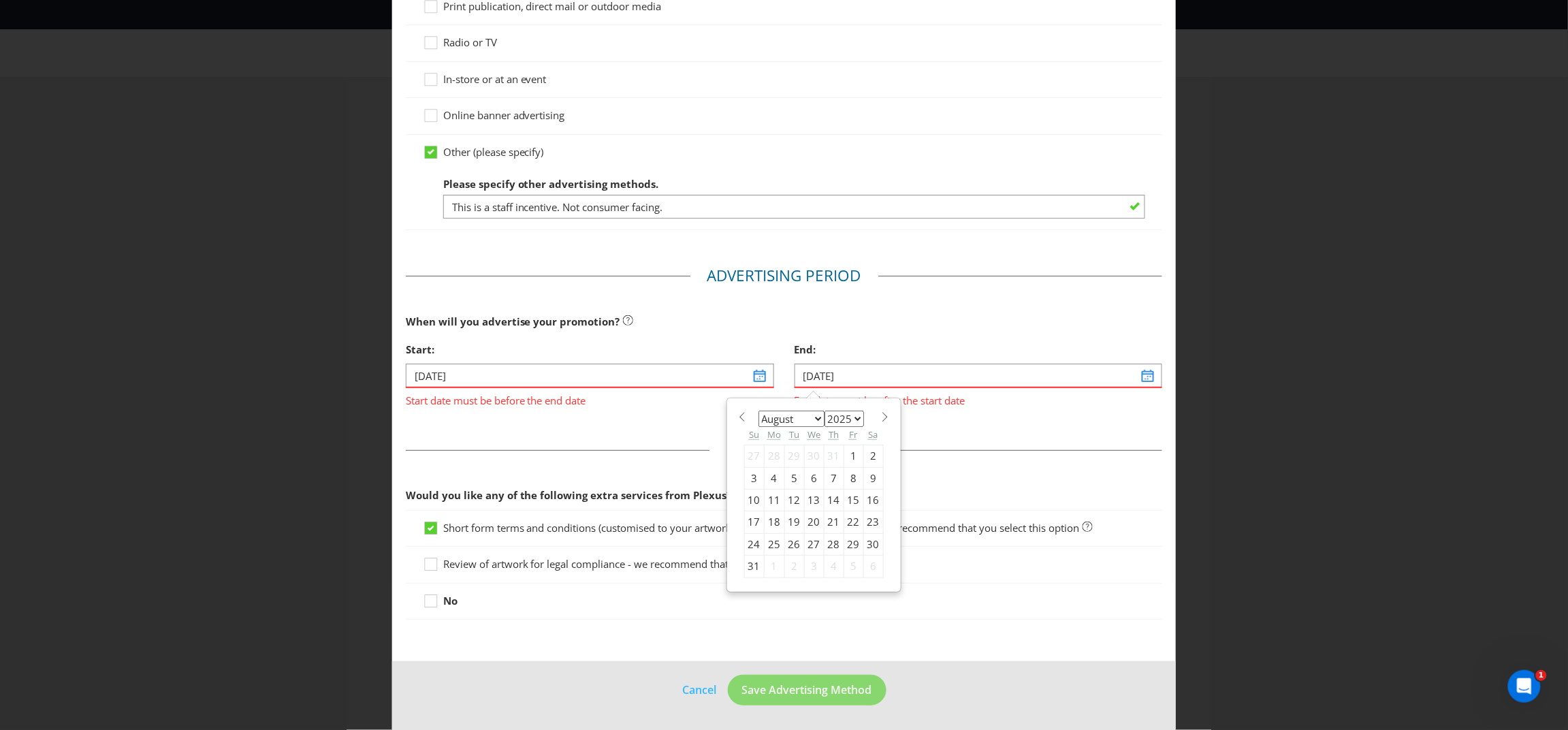
click at [880, 418] on span at bounding box center [885, 417] width 10 height 10
select select "11"
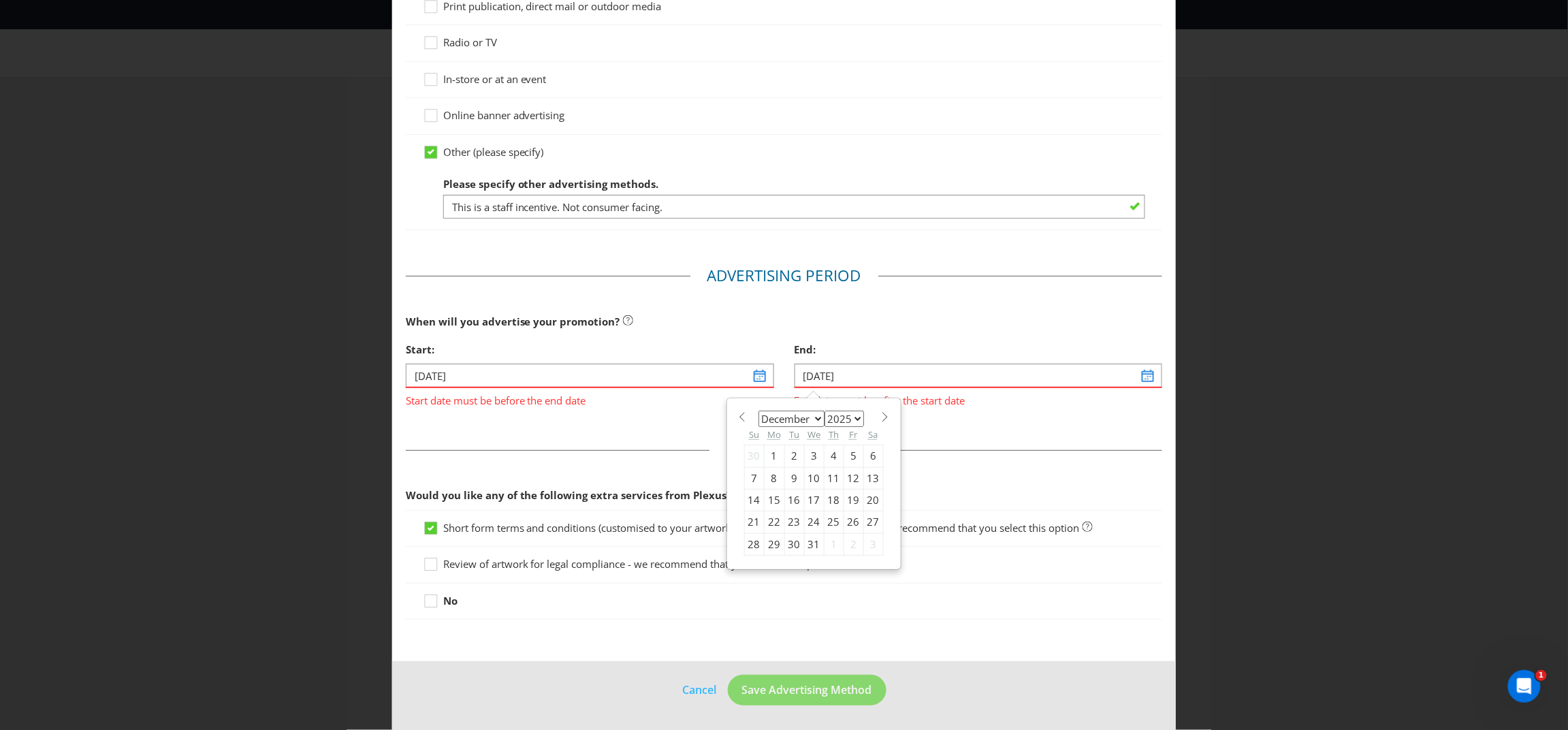
click at [808, 546] on div "31" at bounding box center [813, 545] width 20 height 22
type input "[DATE]"
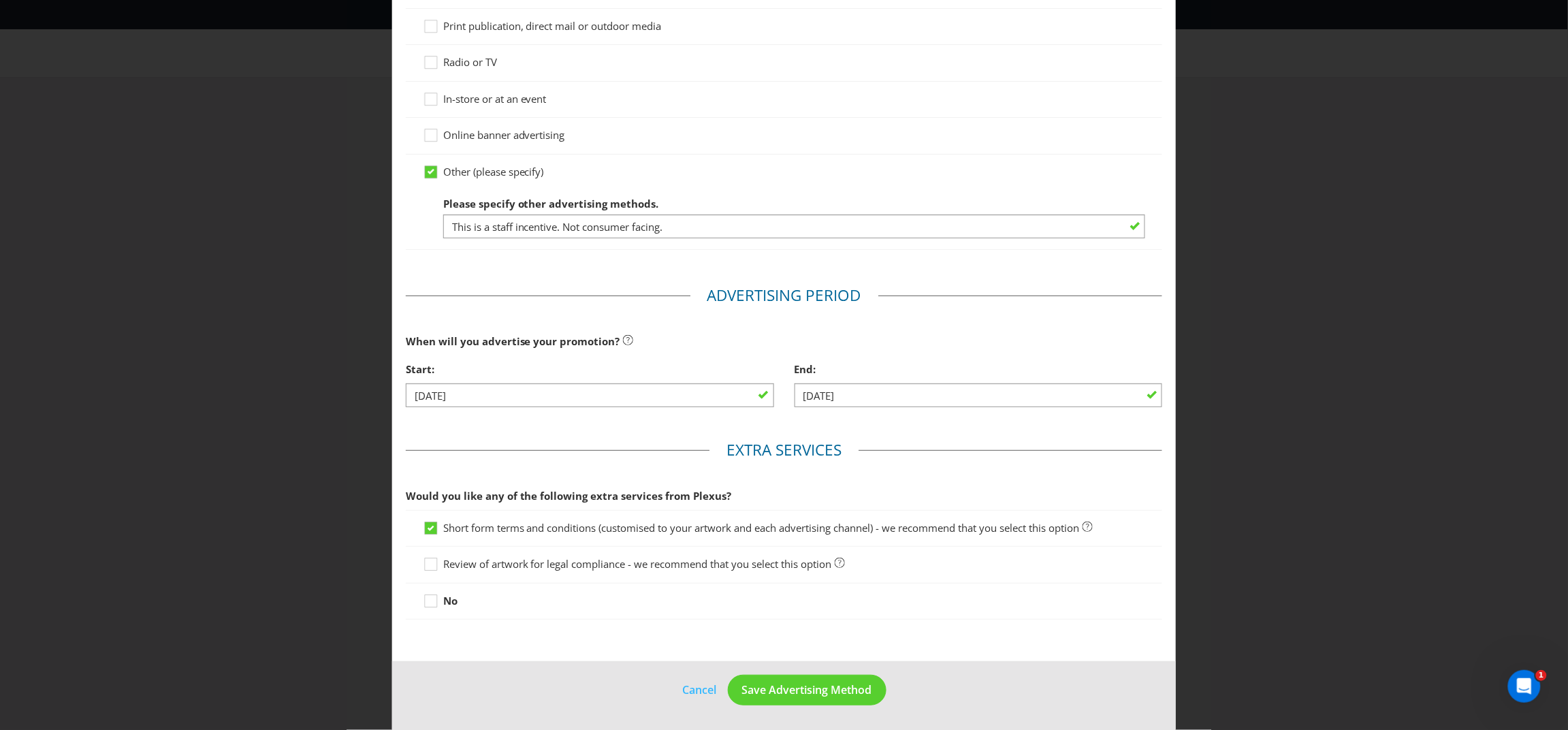
click at [656, 563] on span "Review of artwork for legal compliance - we recommend that you select this opti…" at bounding box center [637, 564] width 388 height 13
click at [0, 0] on input "Review of artwork for legal compliance - we recommend that you select this opti…" at bounding box center [0, 0] width 0 height 0
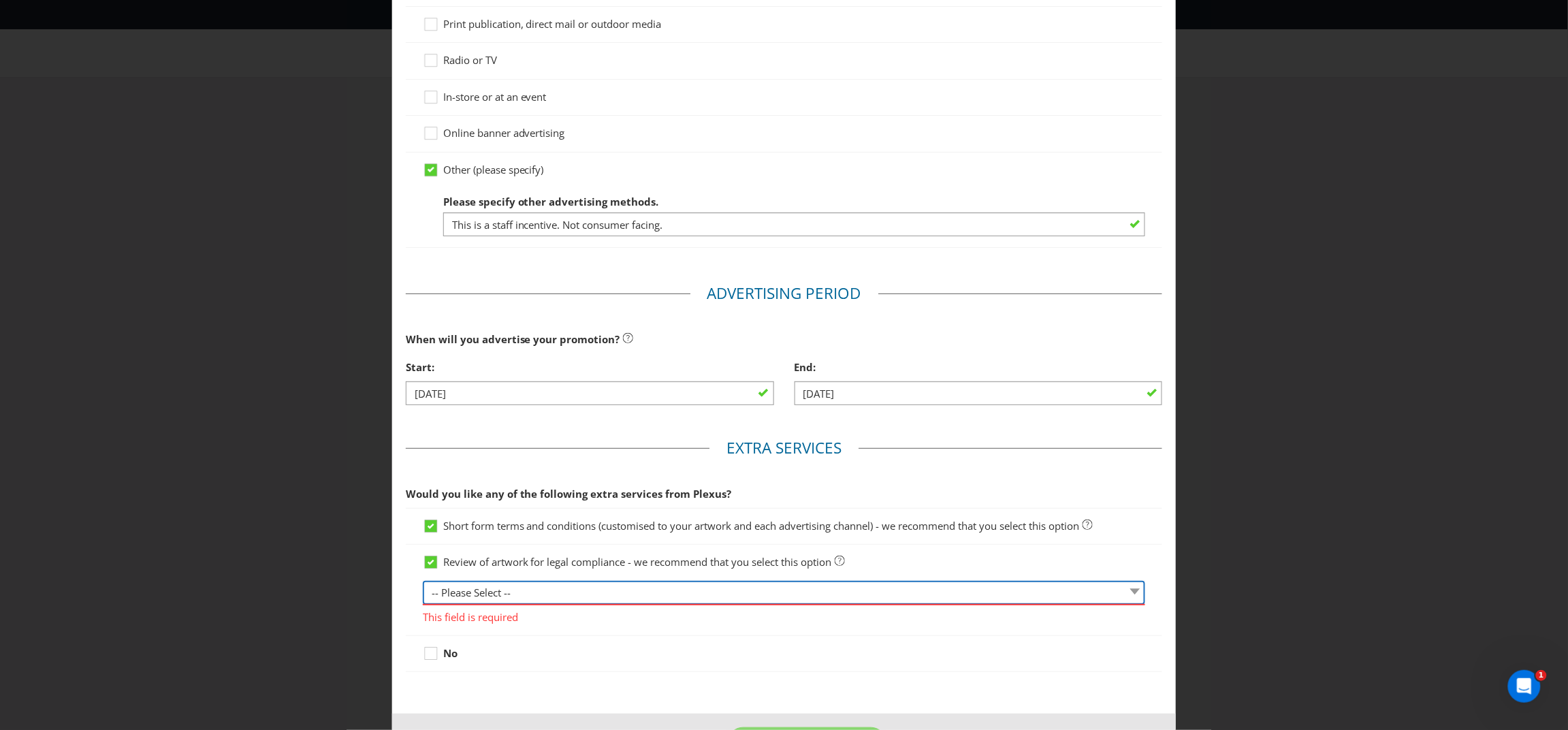
click at [596, 594] on select "-- Please Select -- 1 piece 2-4 pieces (provided at same time) 5-7 pieces (prov…" at bounding box center [785, 593] width 723 height 24
select select "MARKETING_REVIEW_1"
click at [423, 582] on select "-- Please Select -- 1 piece 2-4 pieces (provided at same time) 5-7 pieces (prov…" at bounding box center [785, 593] width 723 height 24
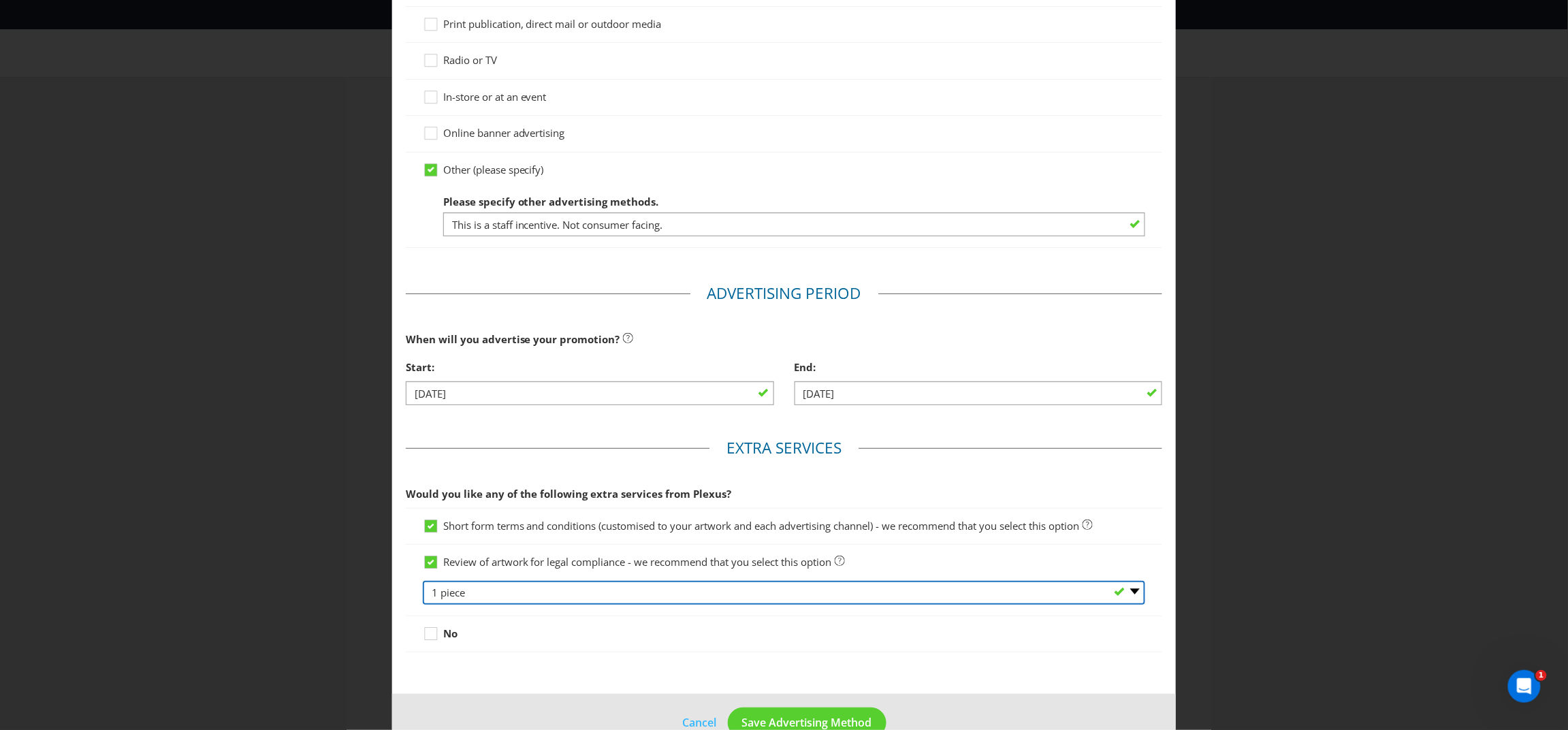
scroll to position [243, 0]
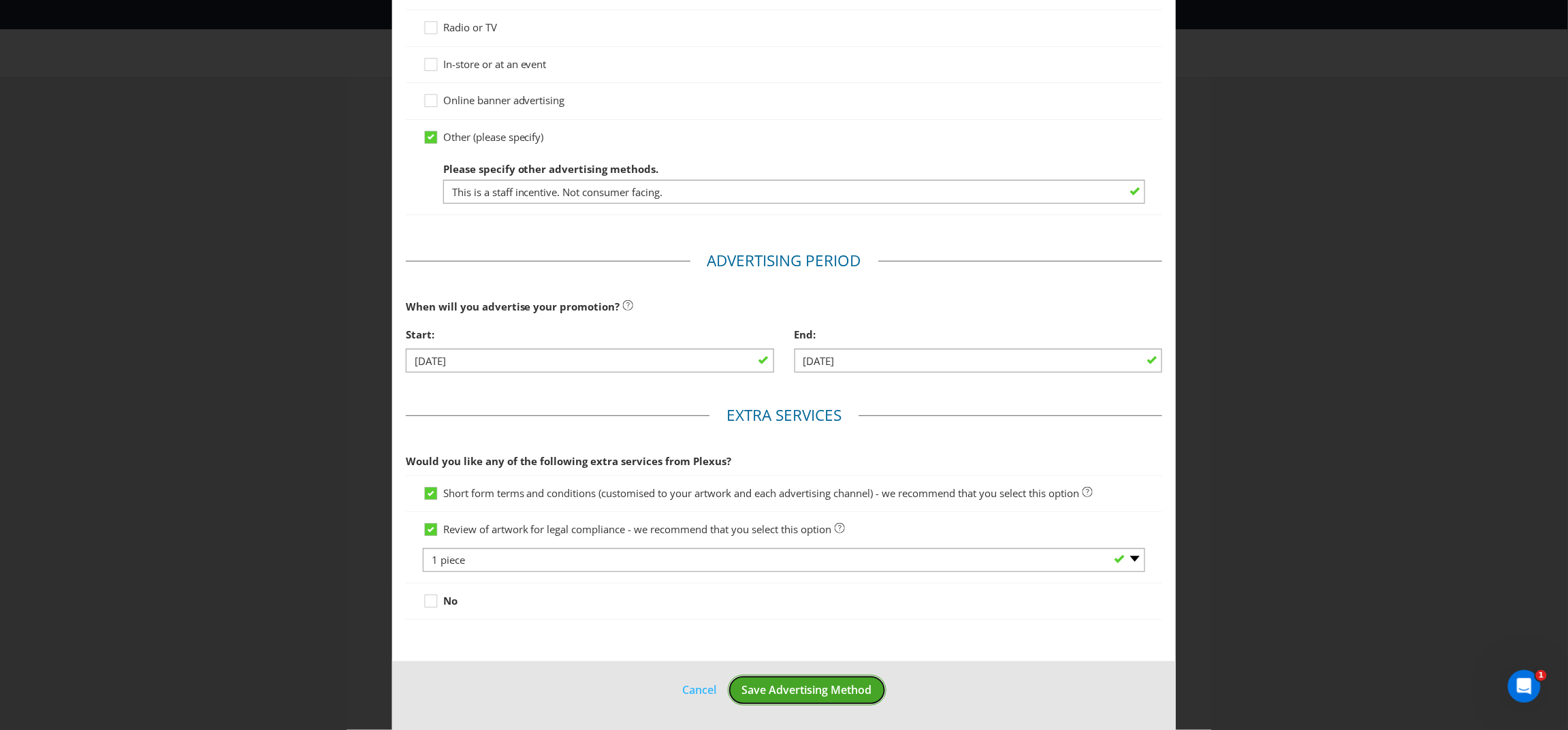
click at [808, 695] on span "Save Advertising Method" at bounding box center [807, 690] width 130 height 15
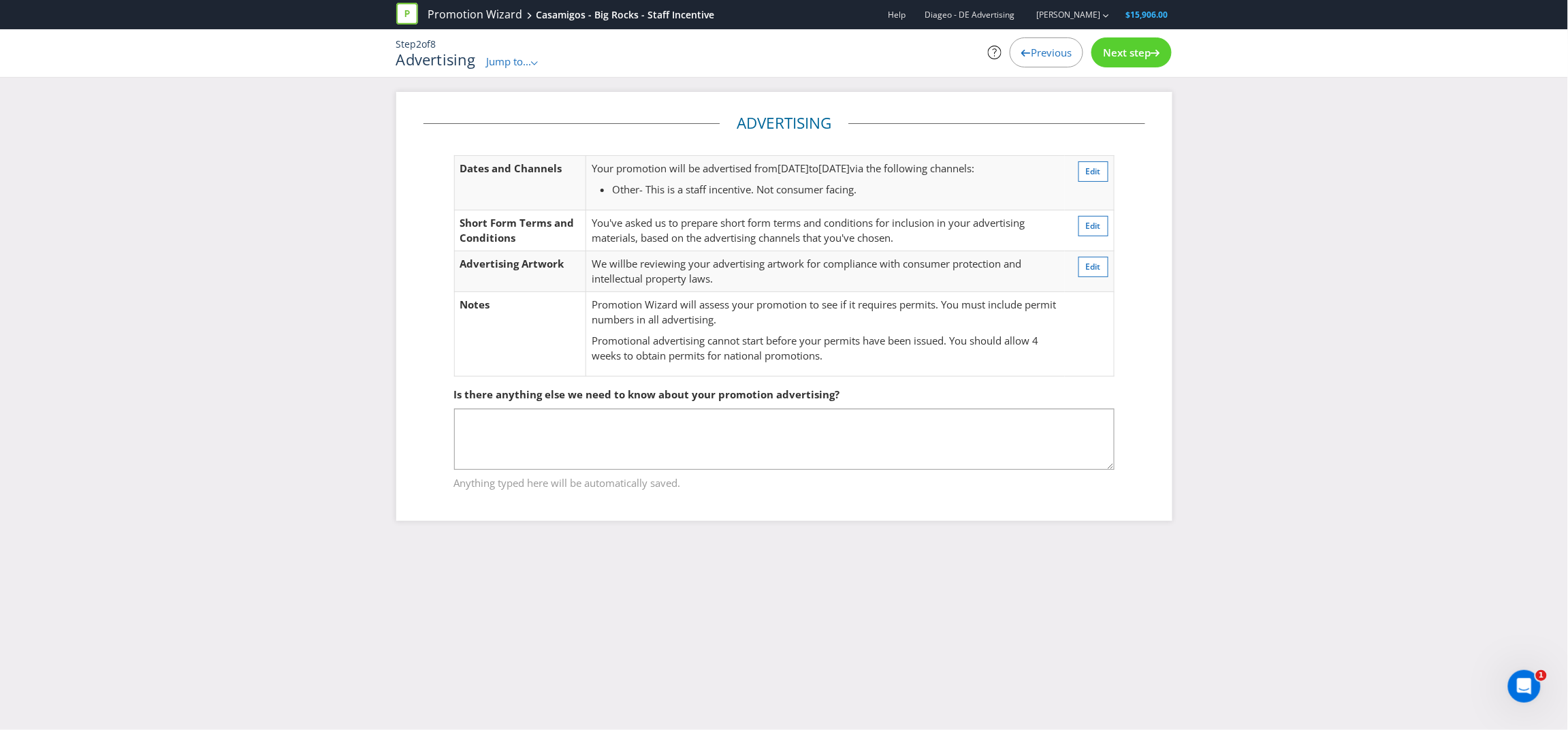
click at [1149, 52] on span "Next step" at bounding box center [1127, 52] width 47 height 13
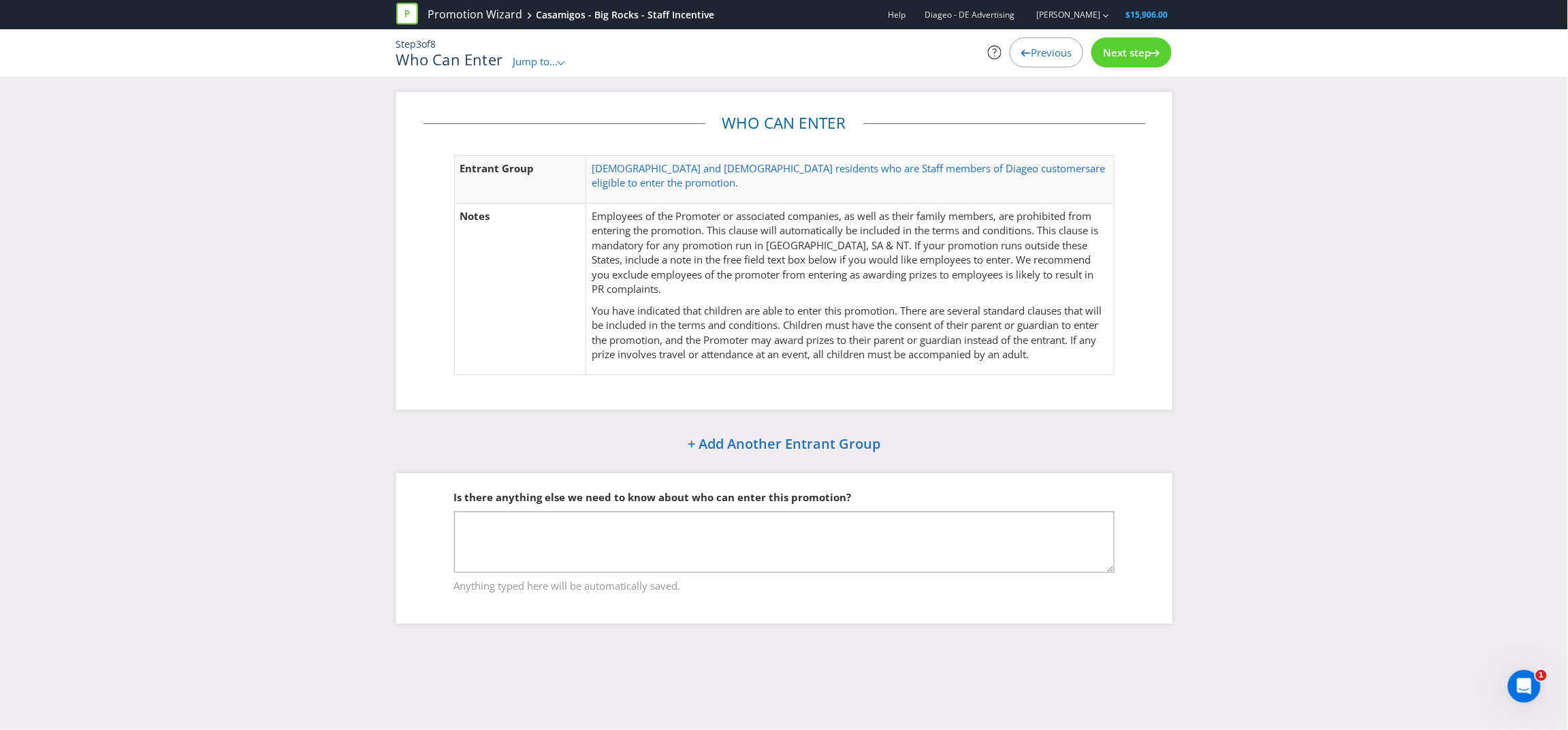
click at [1042, 57] on span "Previous" at bounding box center [1051, 52] width 41 height 13
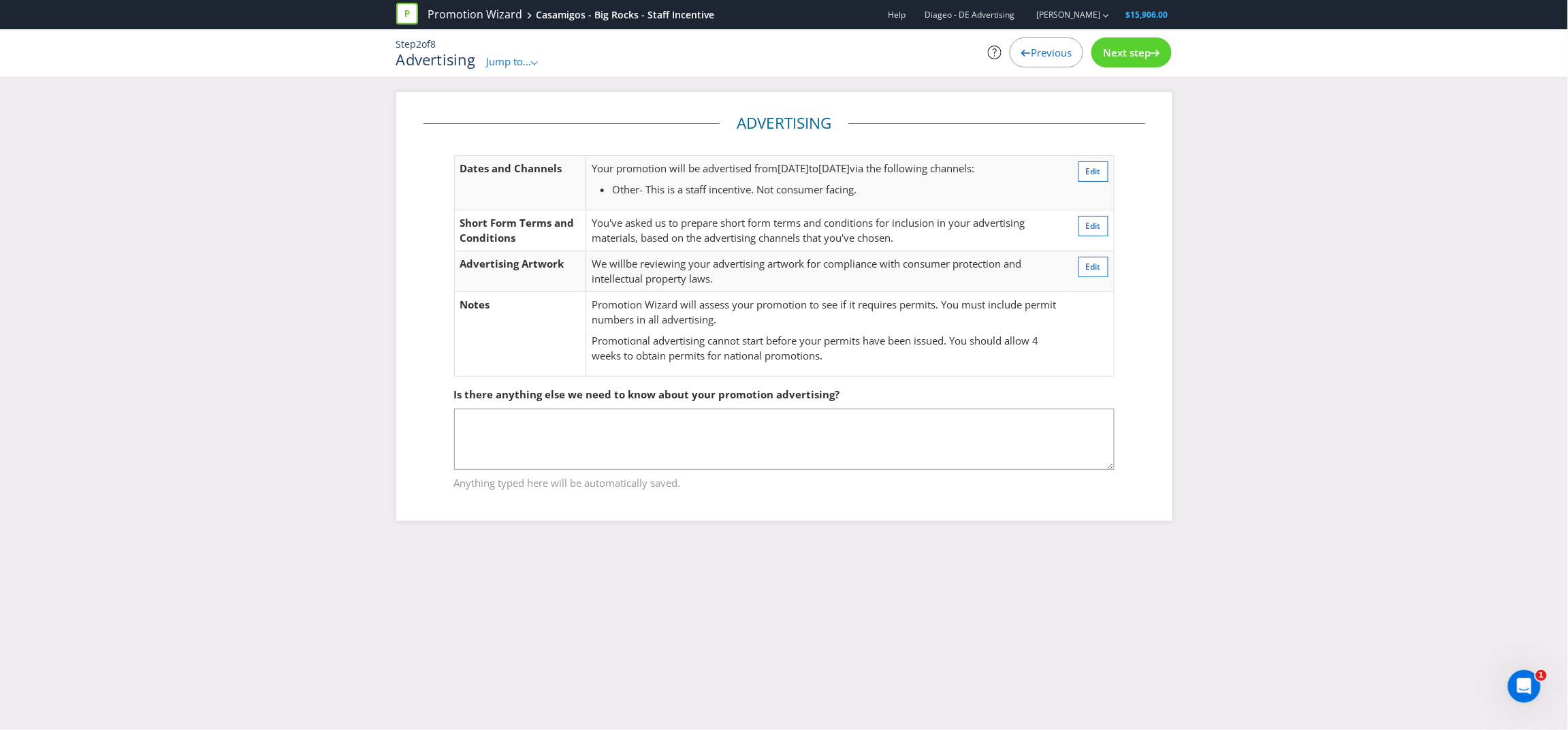
click at [1042, 57] on span "Previous" at bounding box center [1051, 52] width 41 height 13
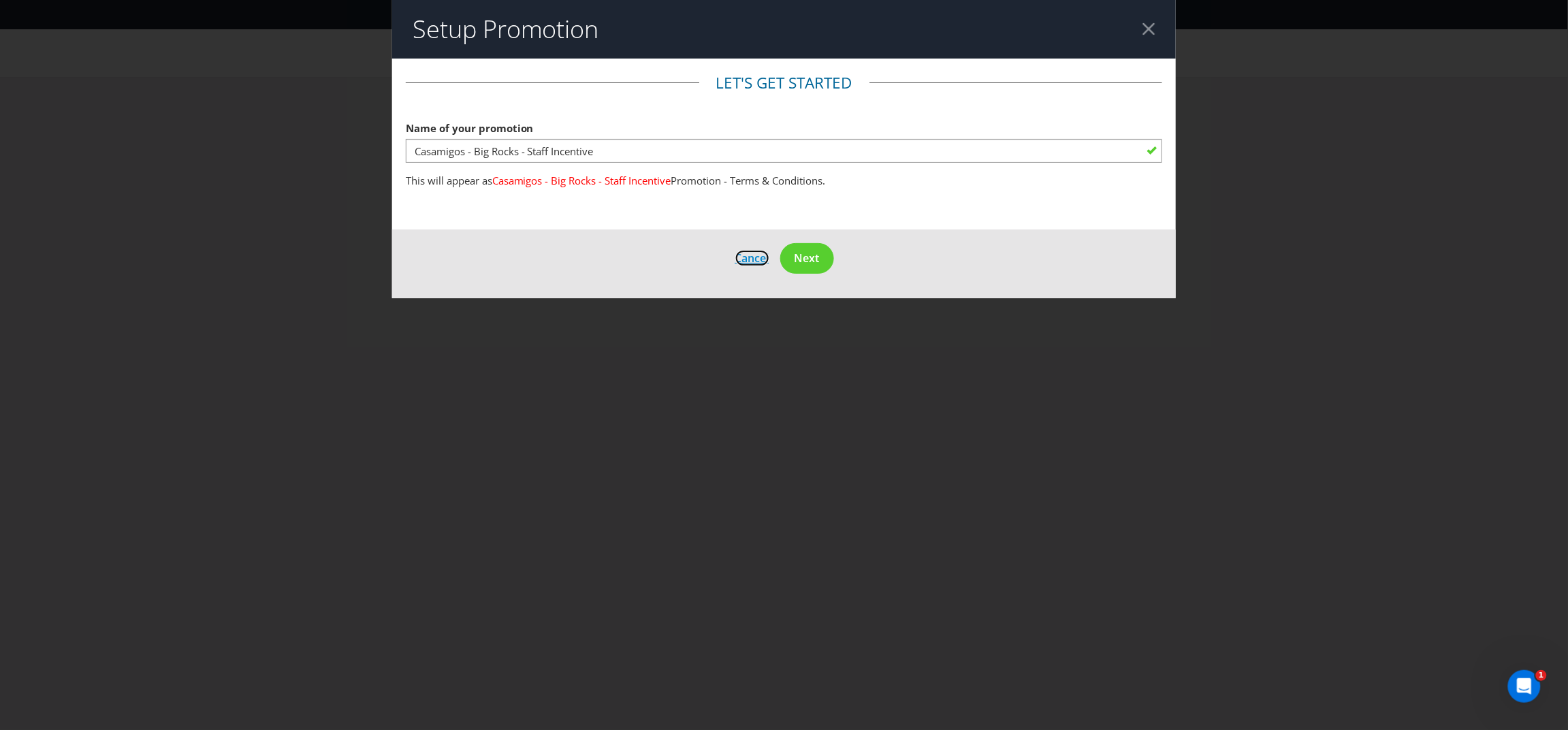
click at [749, 253] on span "Cancel" at bounding box center [752, 258] width 34 height 15
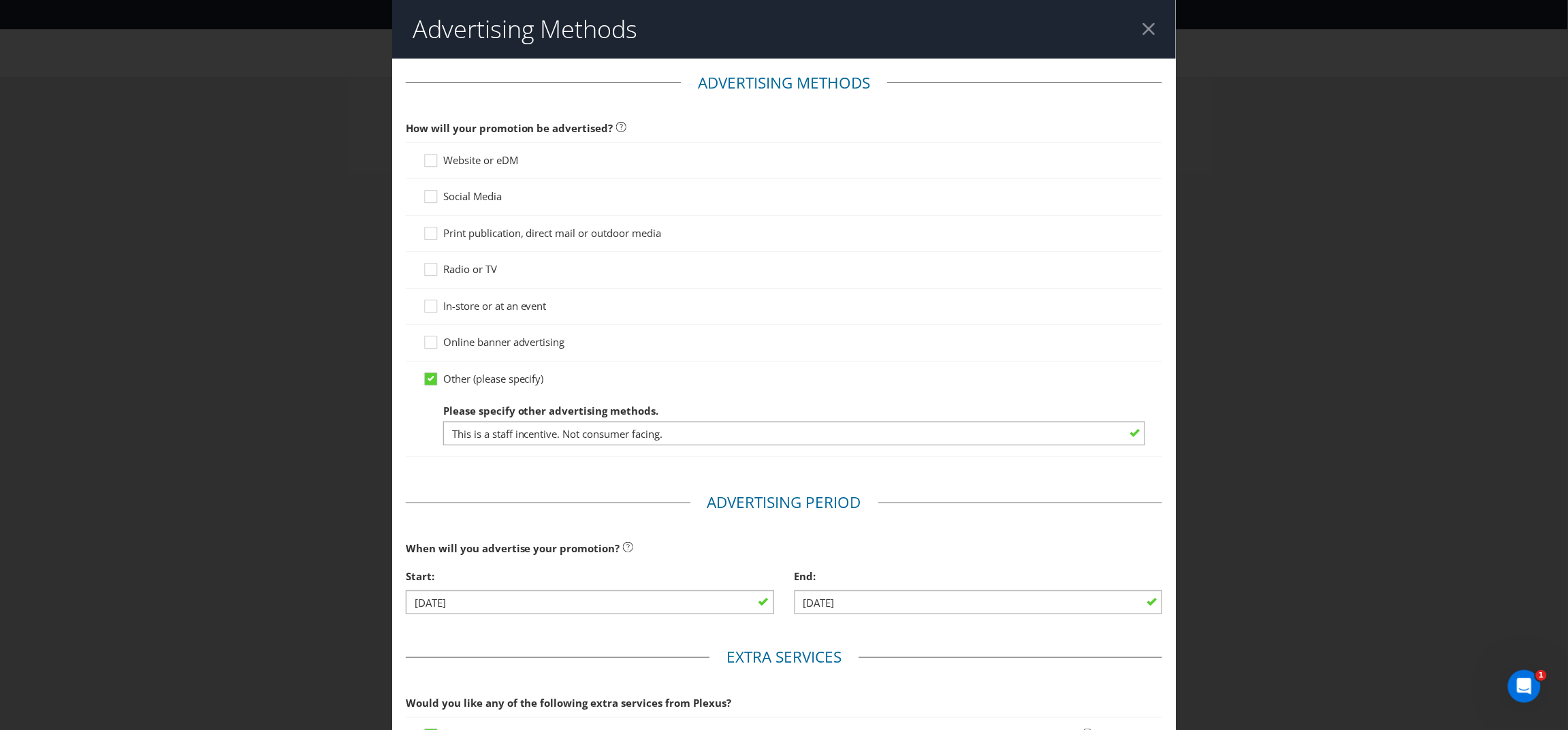
scroll to position [72, 0]
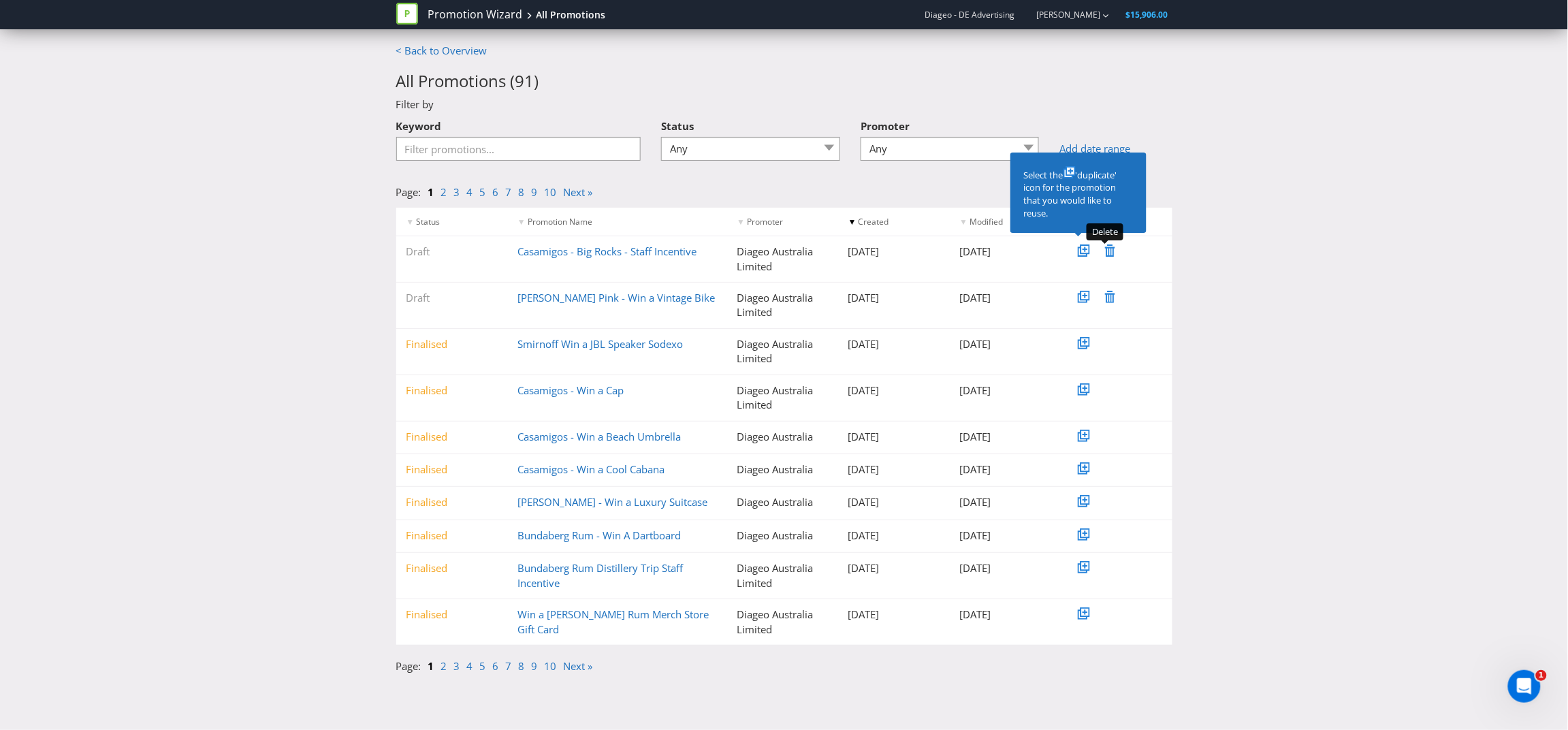
click at [1111, 251] on icon at bounding box center [1109, 251] width 10 height 13
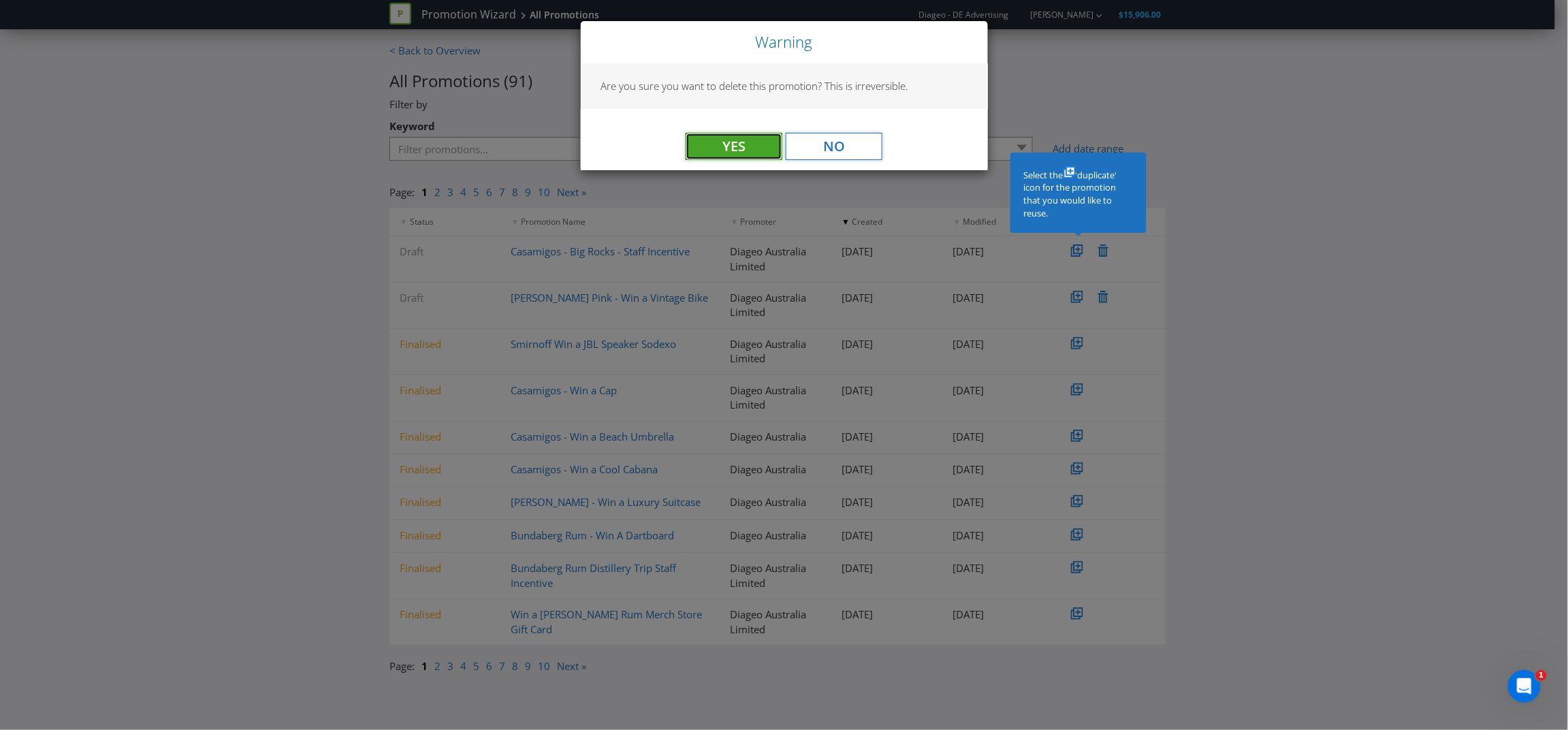
click at [743, 152] on button "Yes" at bounding box center [734, 146] width 97 height 28
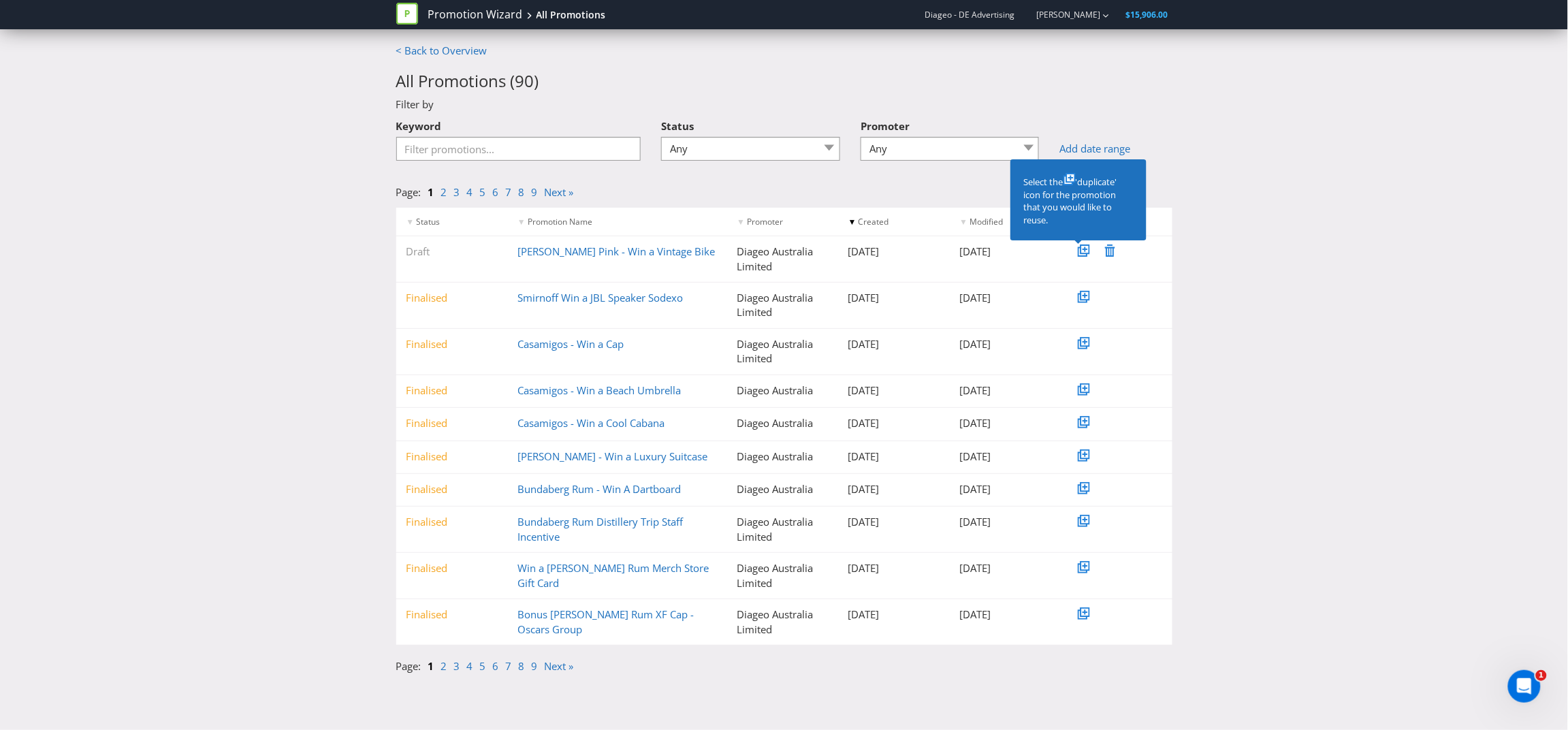
click at [30, 500] on div "< Back to Overview All Promotions ( 90 ) Filter by Keyword Status Any Draft Und…" at bounding box center [784, 362] width 1568 height 638
